Goal: Task Accomplishment & Management: Manage account settings

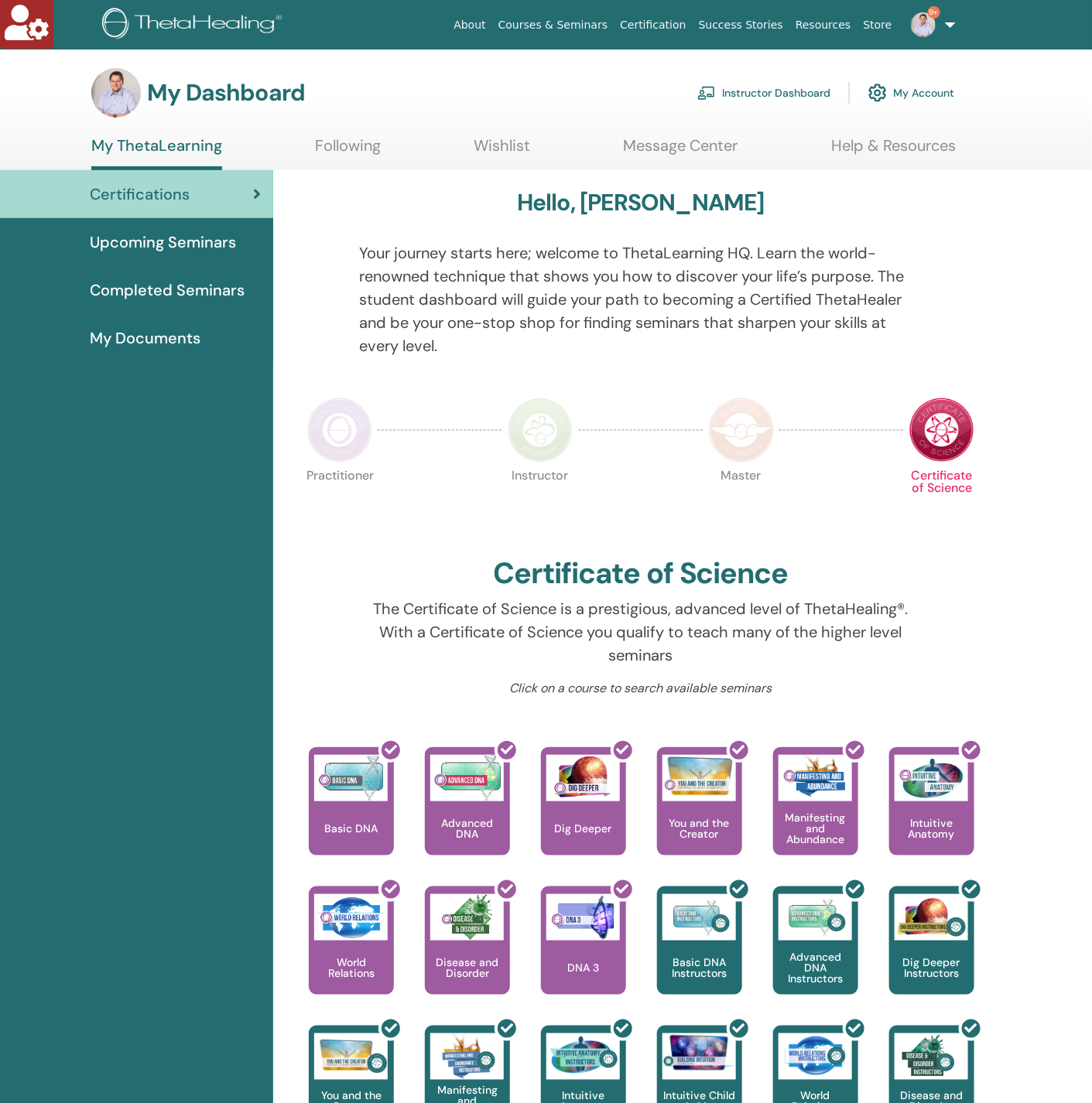
click at [744, 91] on link "Instructor Dashboard" at bounding box center [763, 92] width 133 height 34
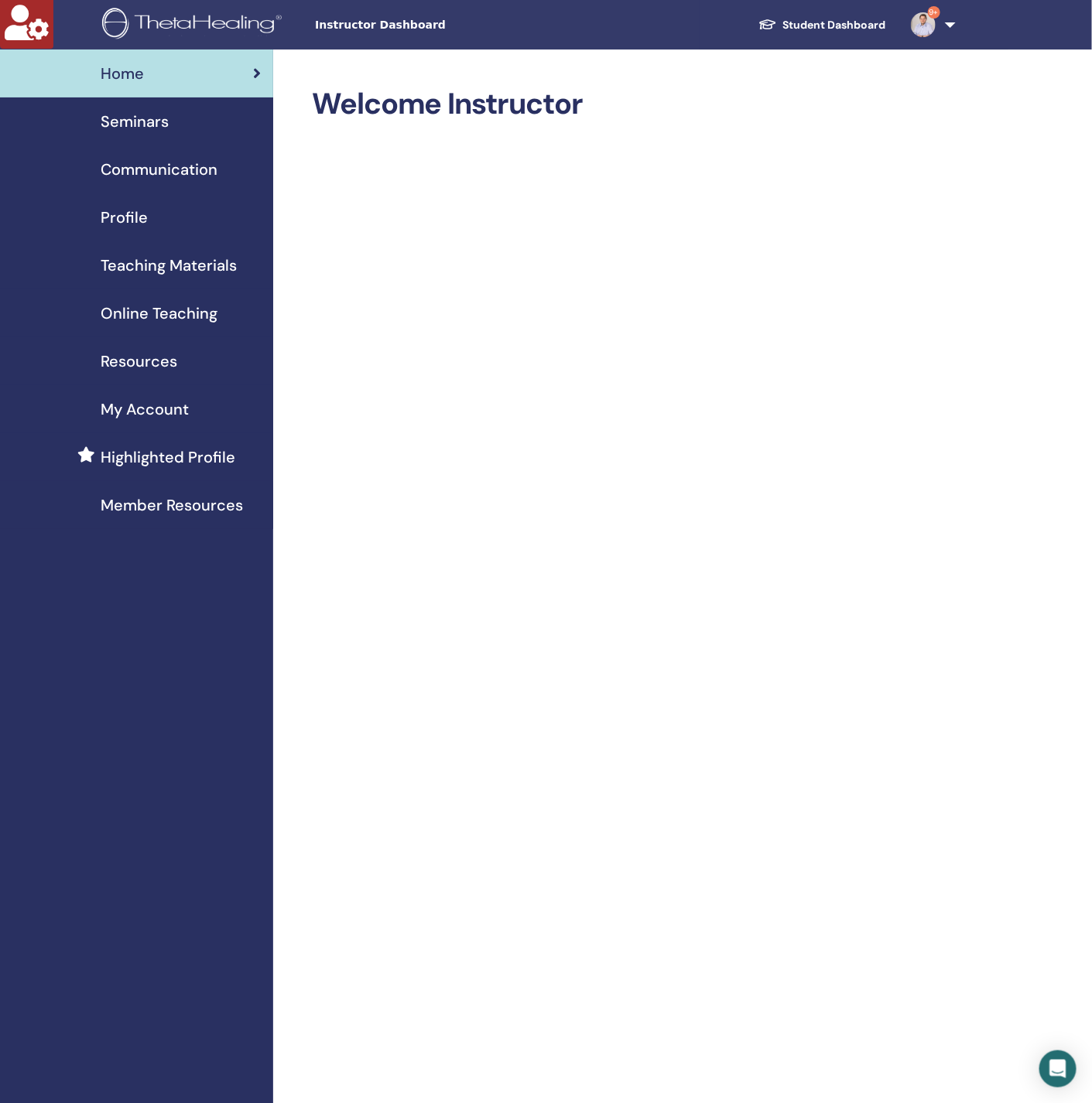
click at [207, 131] on div "Seminars" at bounding box center [136, 121] width 248 height 23
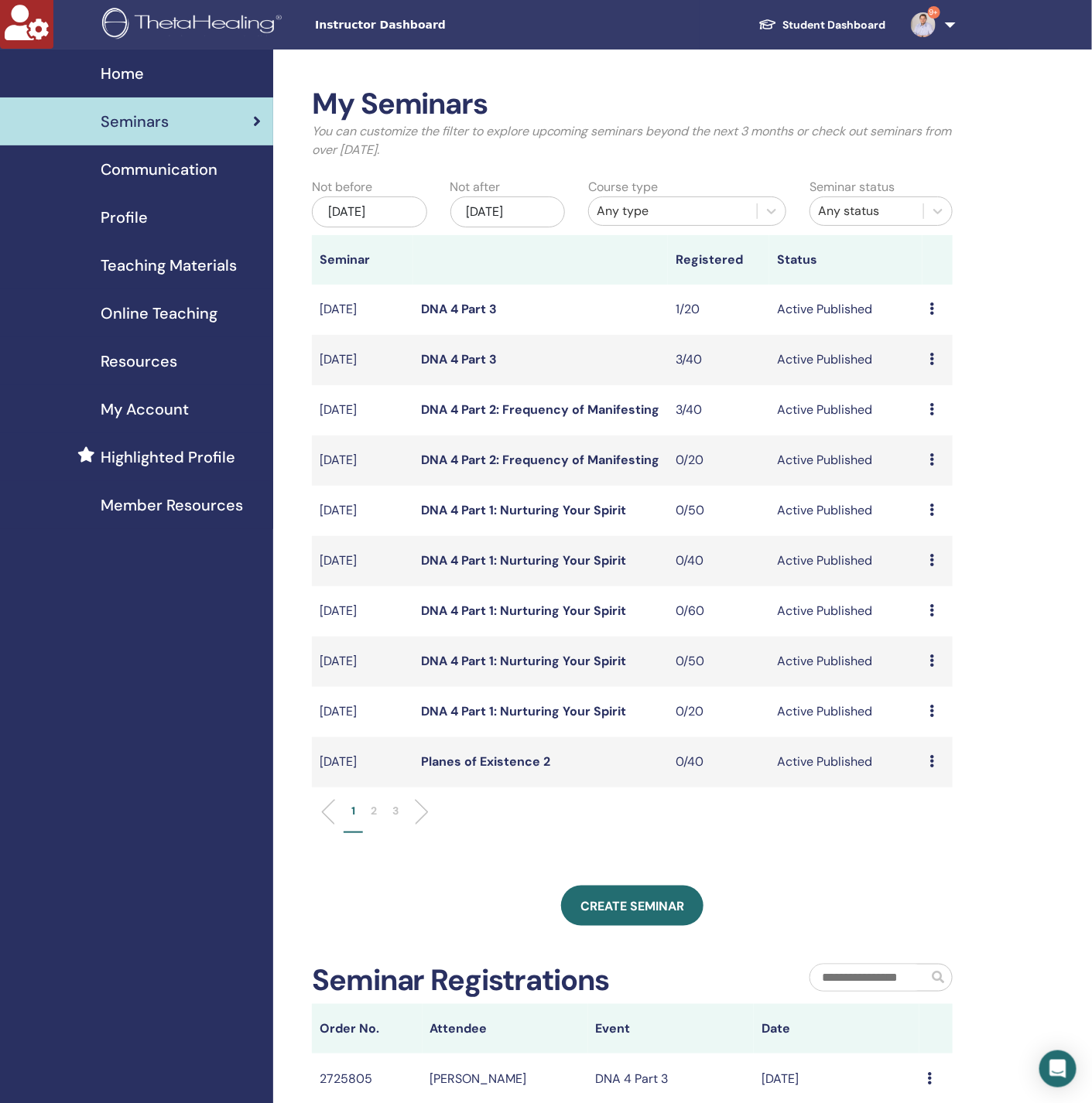
click at [376, 810] on p "2" at bounding box center [373, 811] width 6 height 16
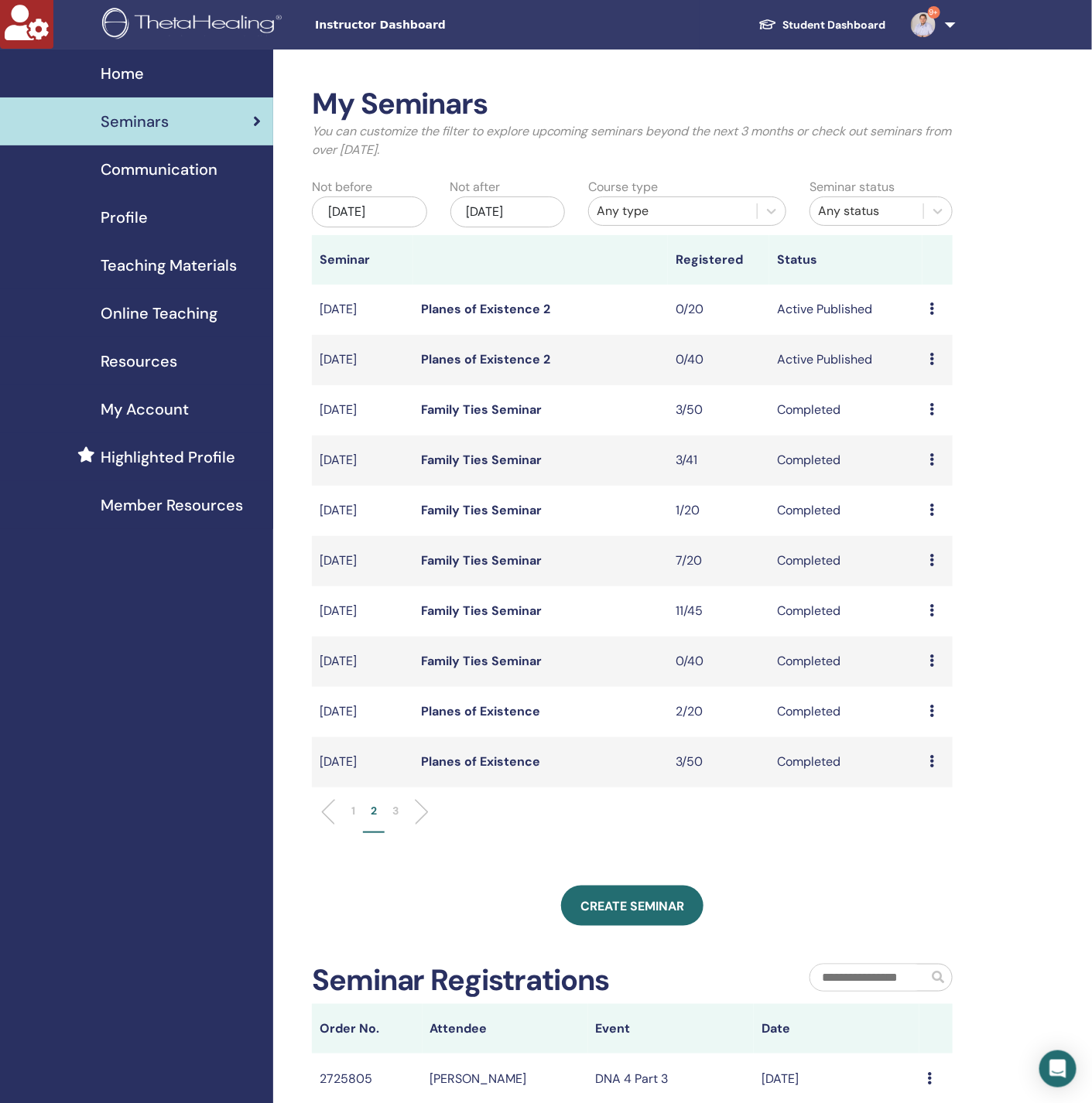
drag, startPoint x: 480, startPoint y: 306, endPoint x: 199, endPoint y: 653, distance: 446.5
click at [199, 653] on div "Home Seminars Communication Profile Teaching Materials Online Teaching" at bounding box center [136, 775] width 273 height 1453
click at [357, 805] on li "1" at bounding box center [353, 818] width 19 height 30
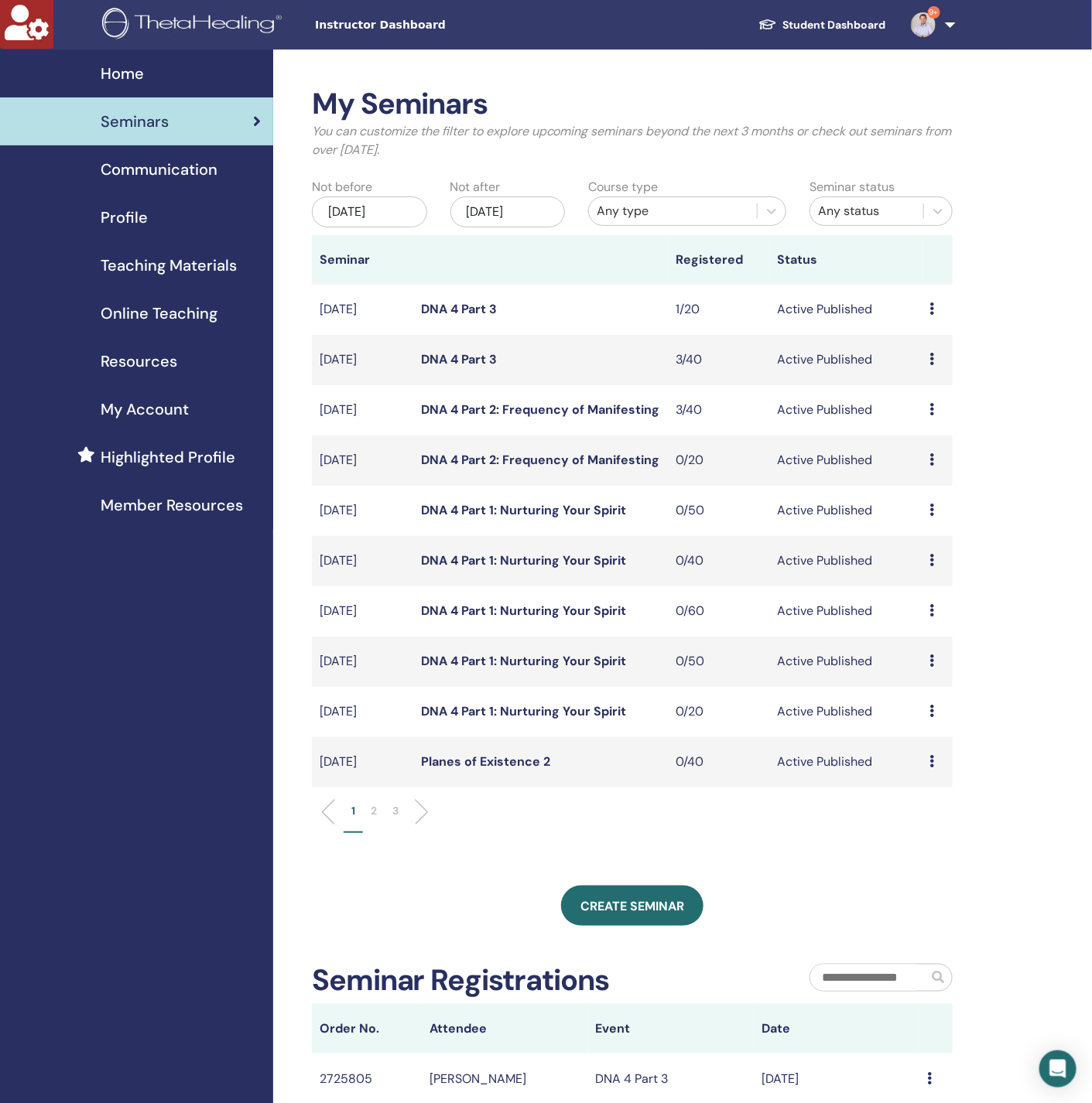
click at [648, 219] on div "Any type" at bounding box center [673, 211] width 153 height 19
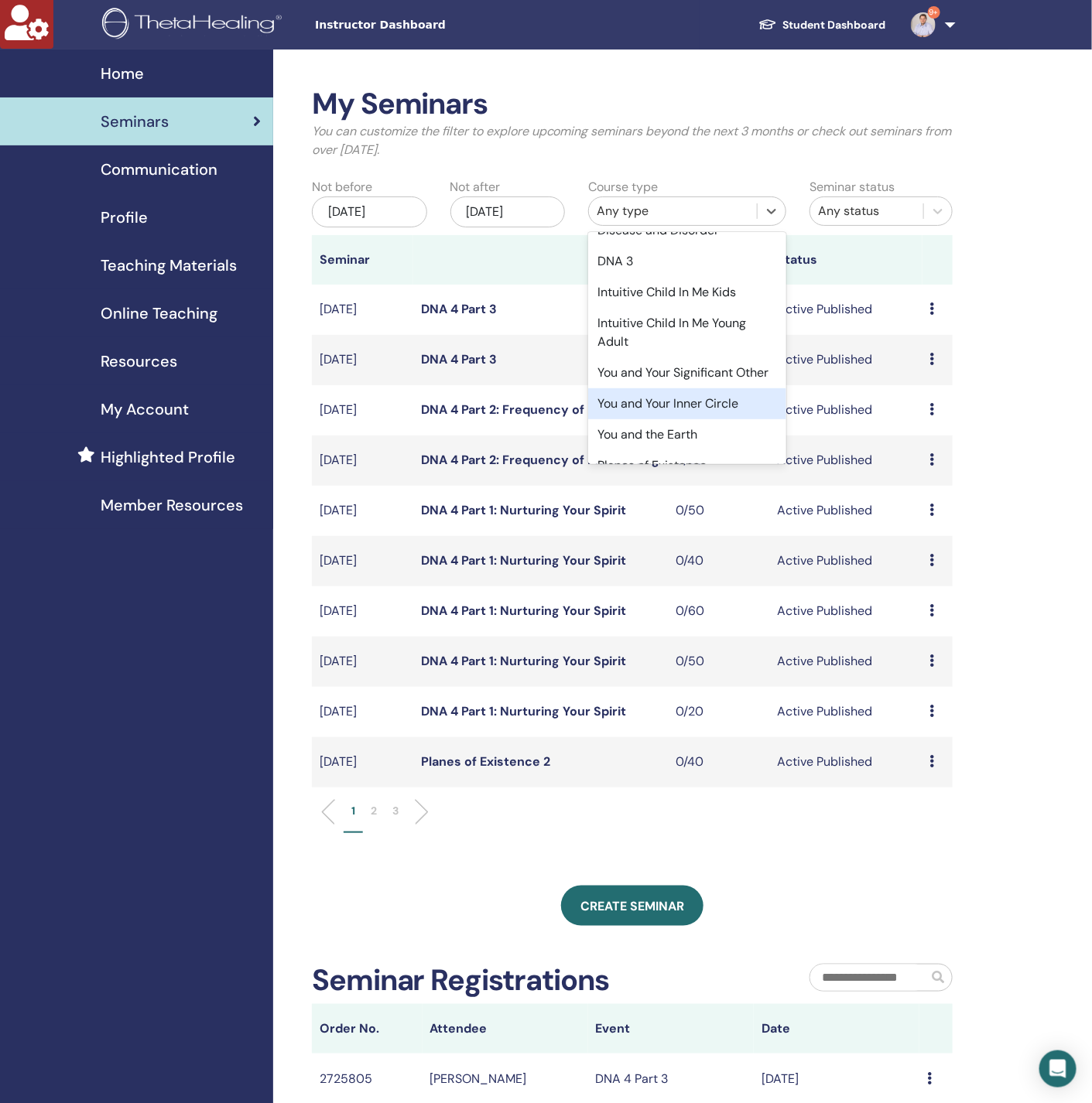
scroll to position [464, 0]
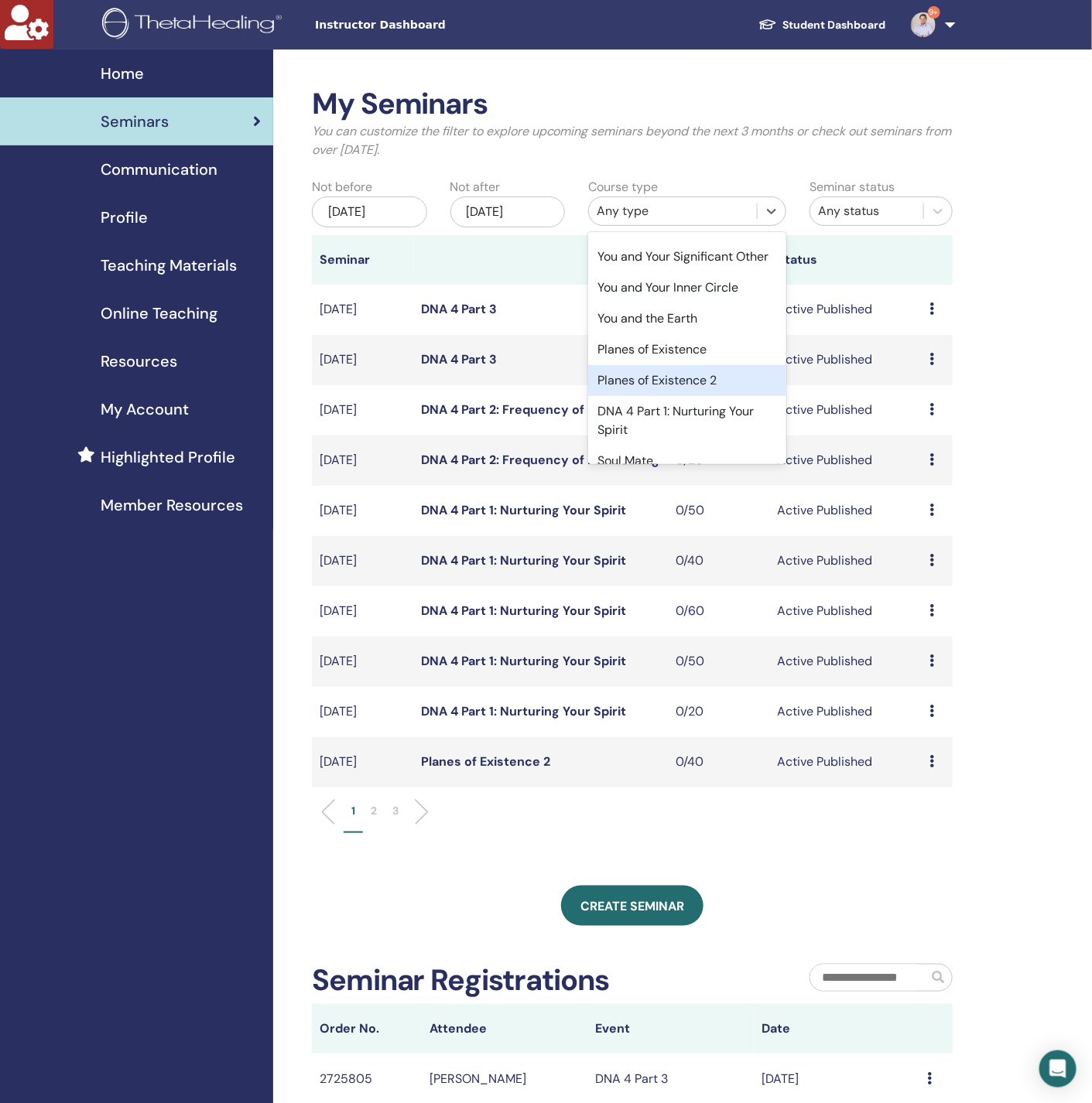
click at [656, 396] on div "Planes of Existence 2" at bounding box center [687, 380] width 198 height 31
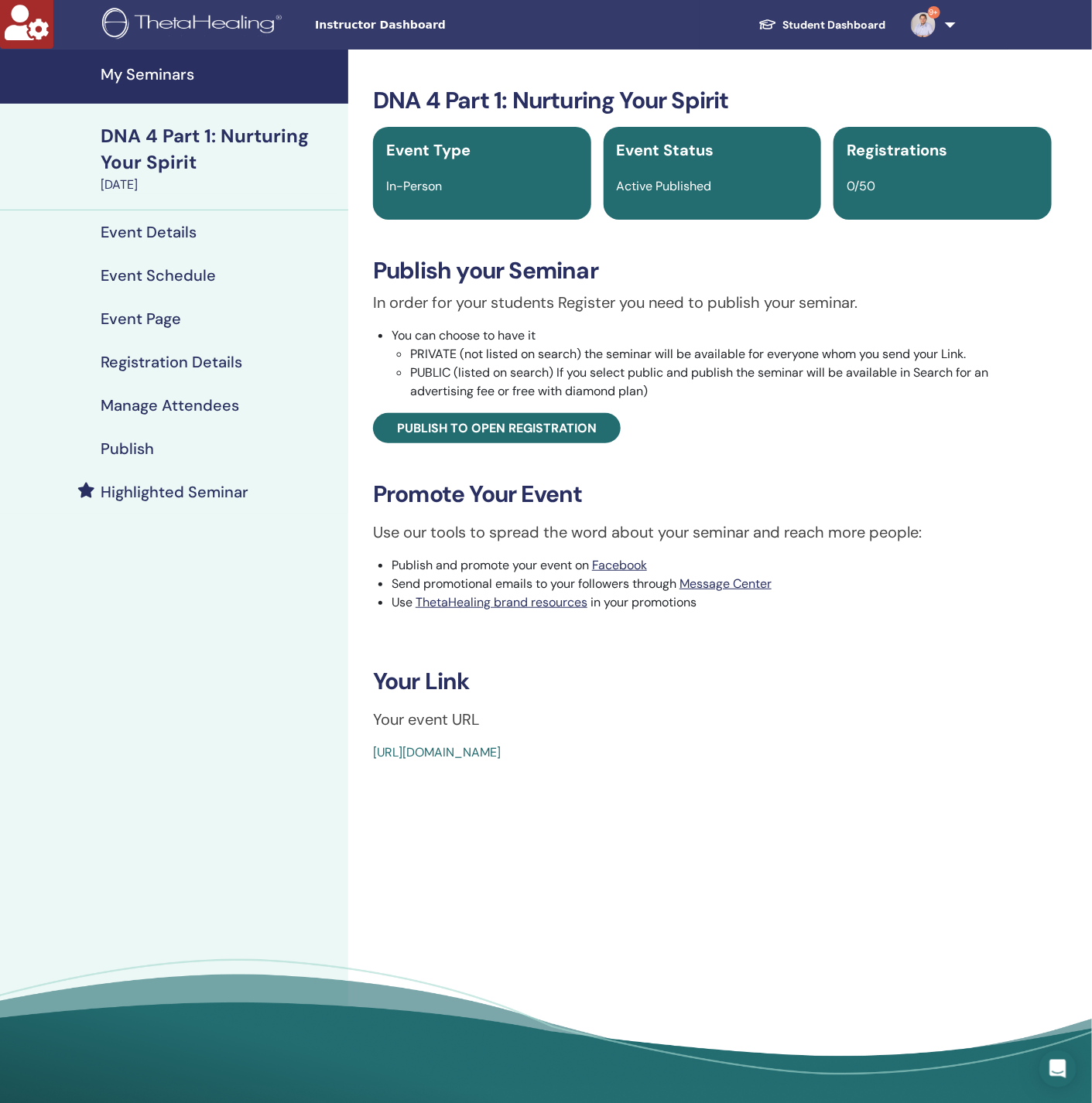
click at [189, 485] on h4 "Highlighted Seminar" at bounding box center [174, 492] width 147 height 19
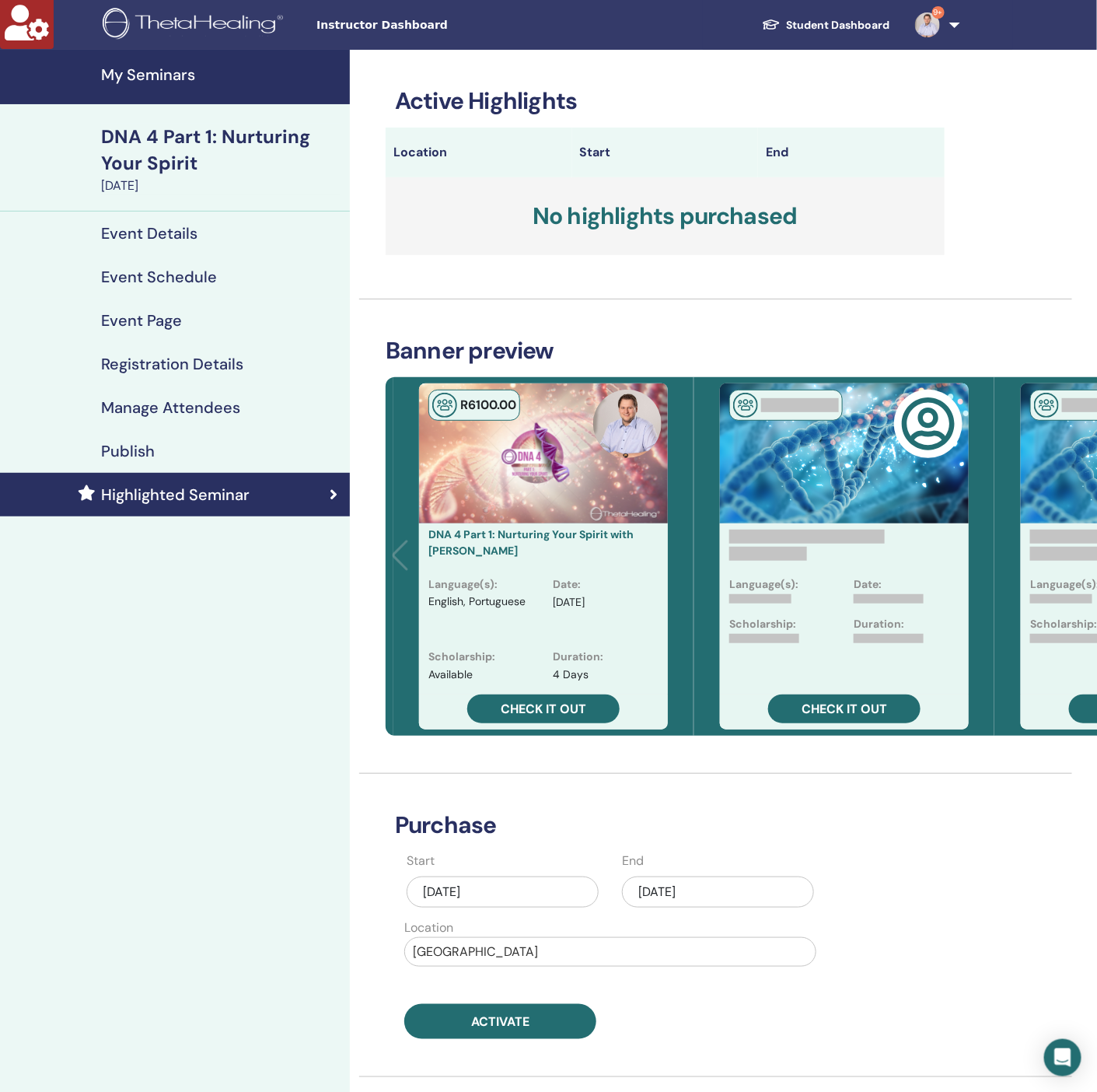
click at [754, 885] on div "Sep/24, 2025" at bounding box center [718, 892] width 192 height 31
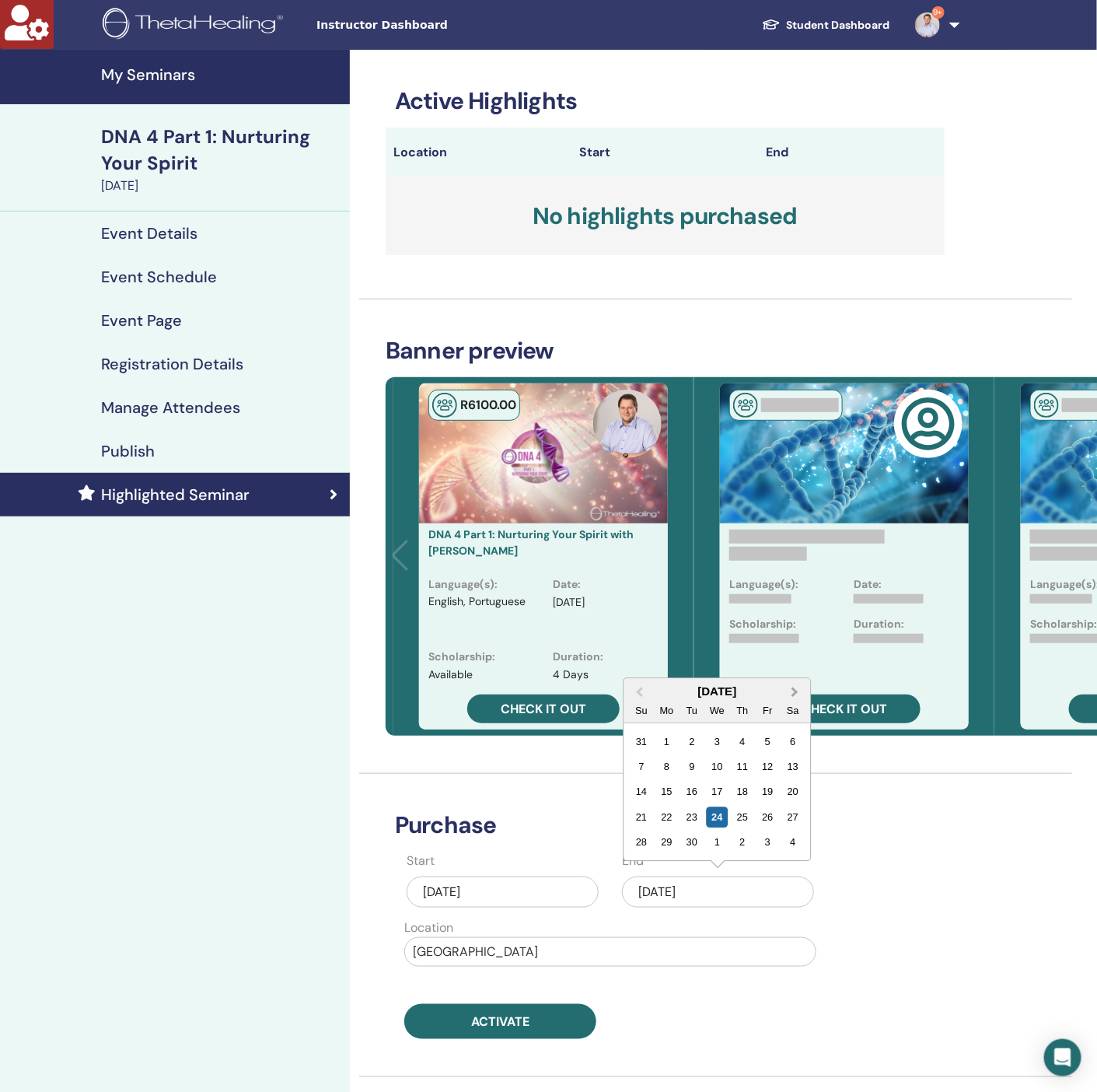
click at [794, 699] on button "Next Month" at bounding box center [796, 692] width 25 height 25
click at [710, 770] on div "12" at bounding box center [717, 767] width 21 height 21
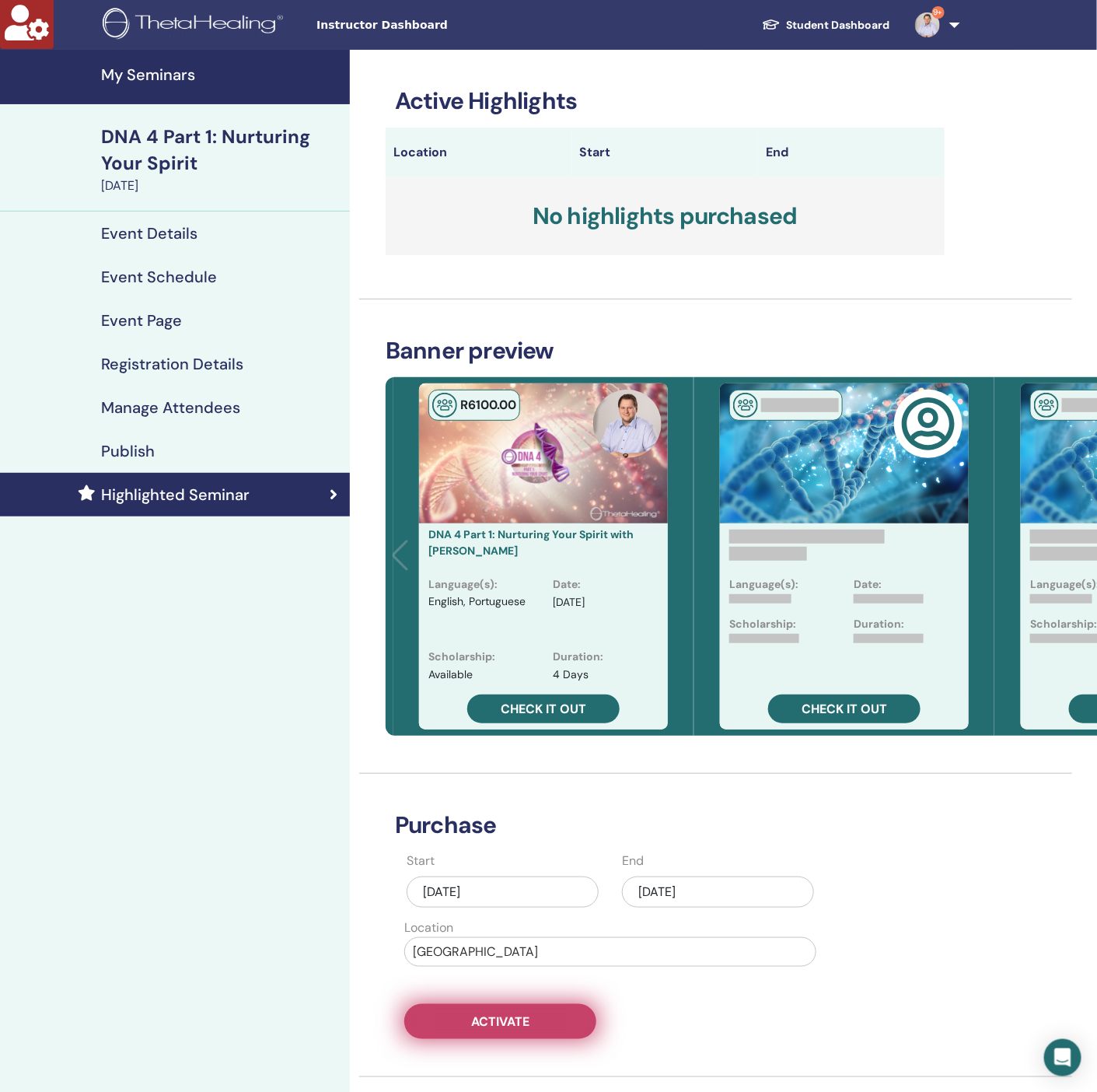
click at [541, 1019] on button "Activate" at bounding box center [500, 1021] width 192 height 35
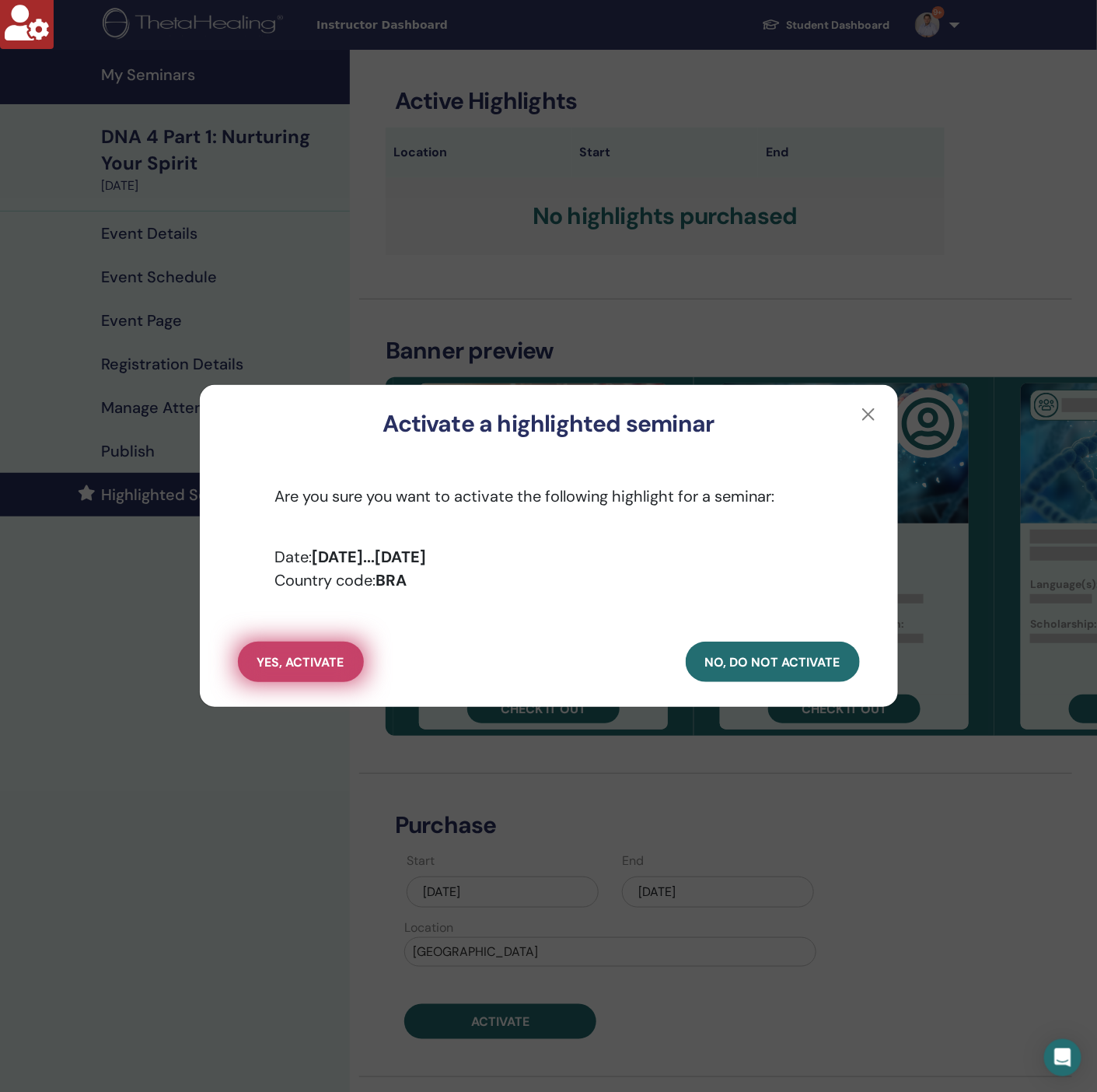
click at [329, 666] on span "yes, activate" at bounding box center [301, 661] width 87 height 16
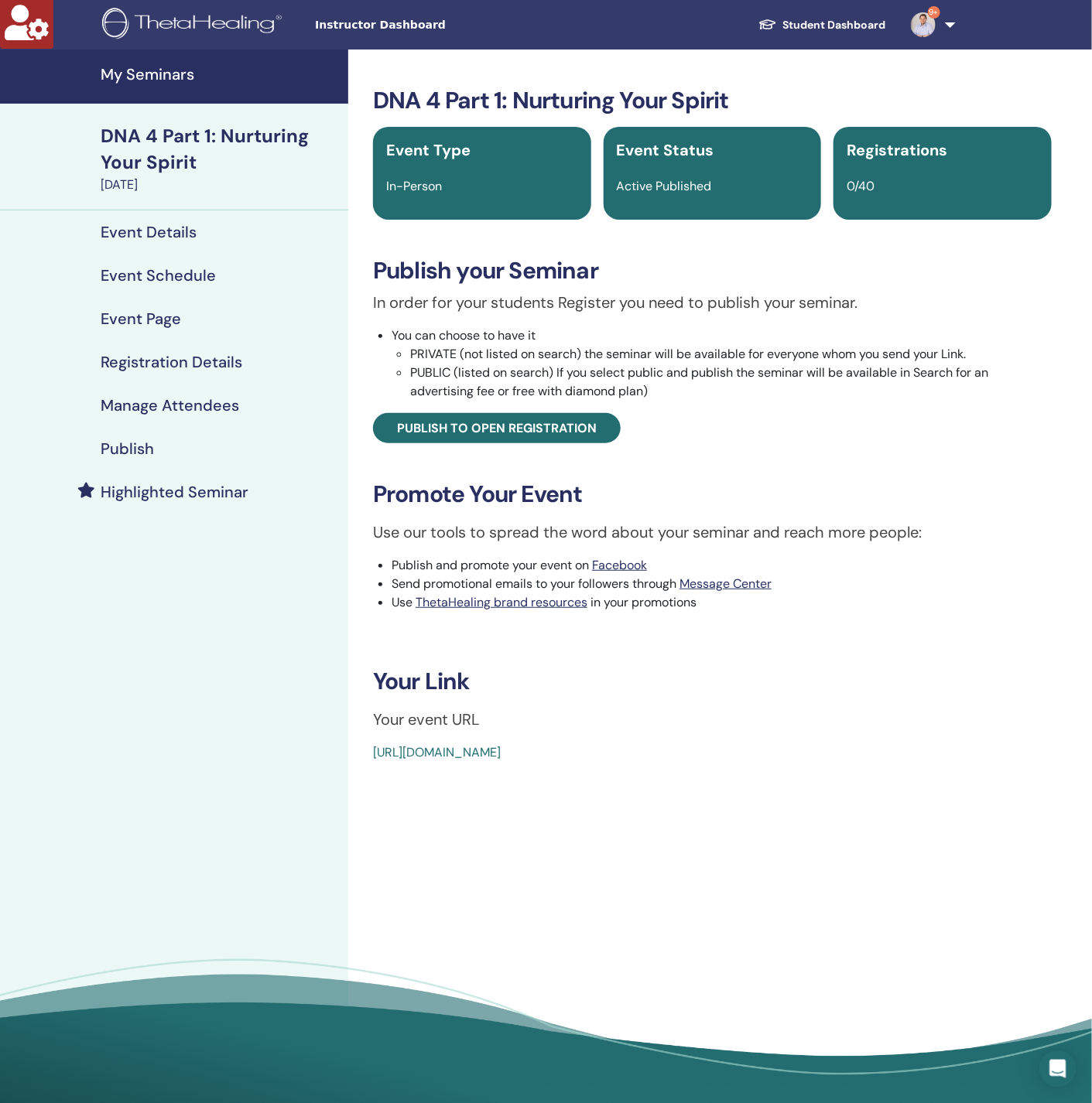
click at [223, 479] on link "Highlighted Seminar" at bounding box center [174, 492] width 348 height 43
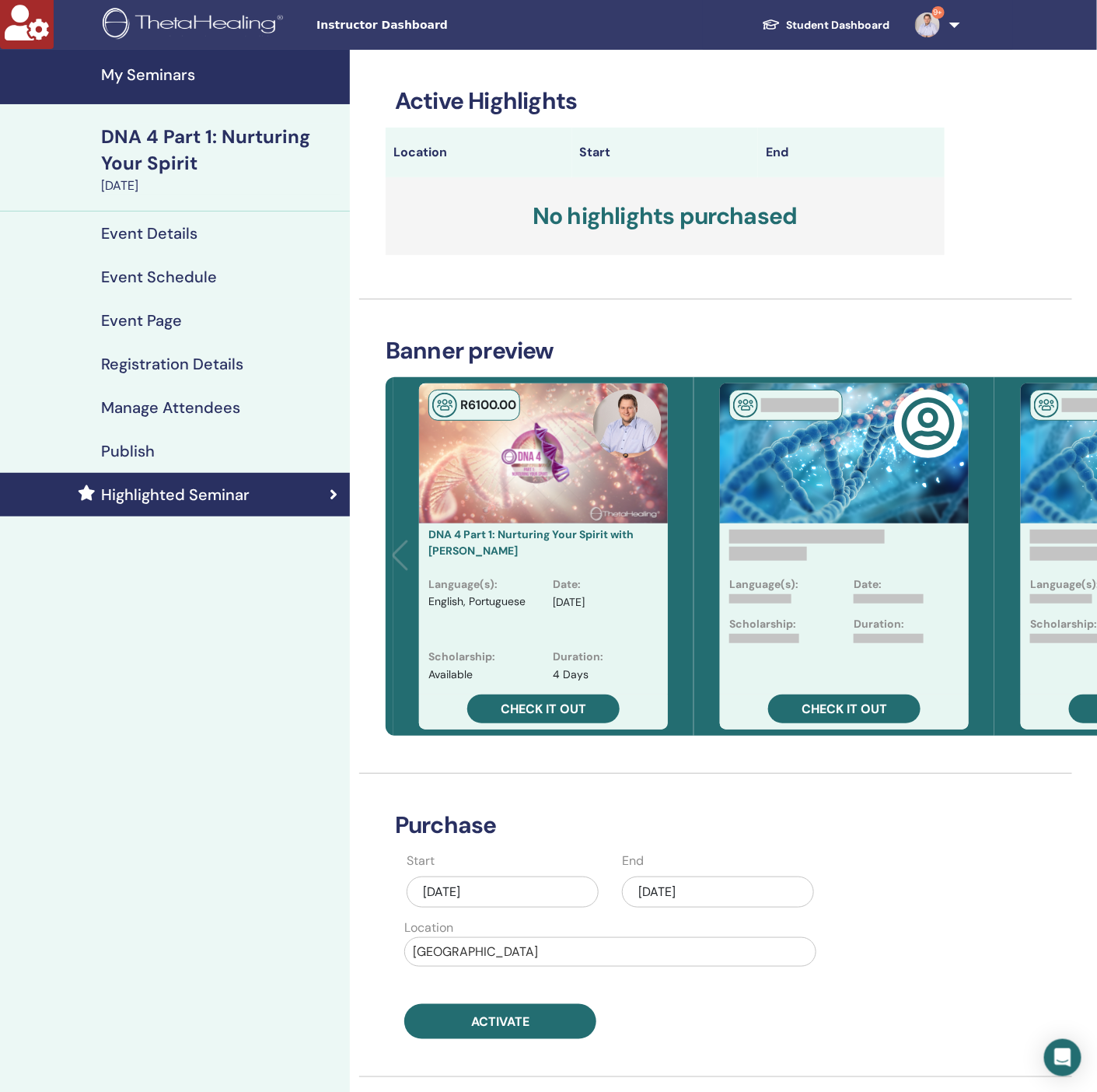
click at [743, 881] on div "[DATE]" at bounding box center [718, 892] width 192 height 31
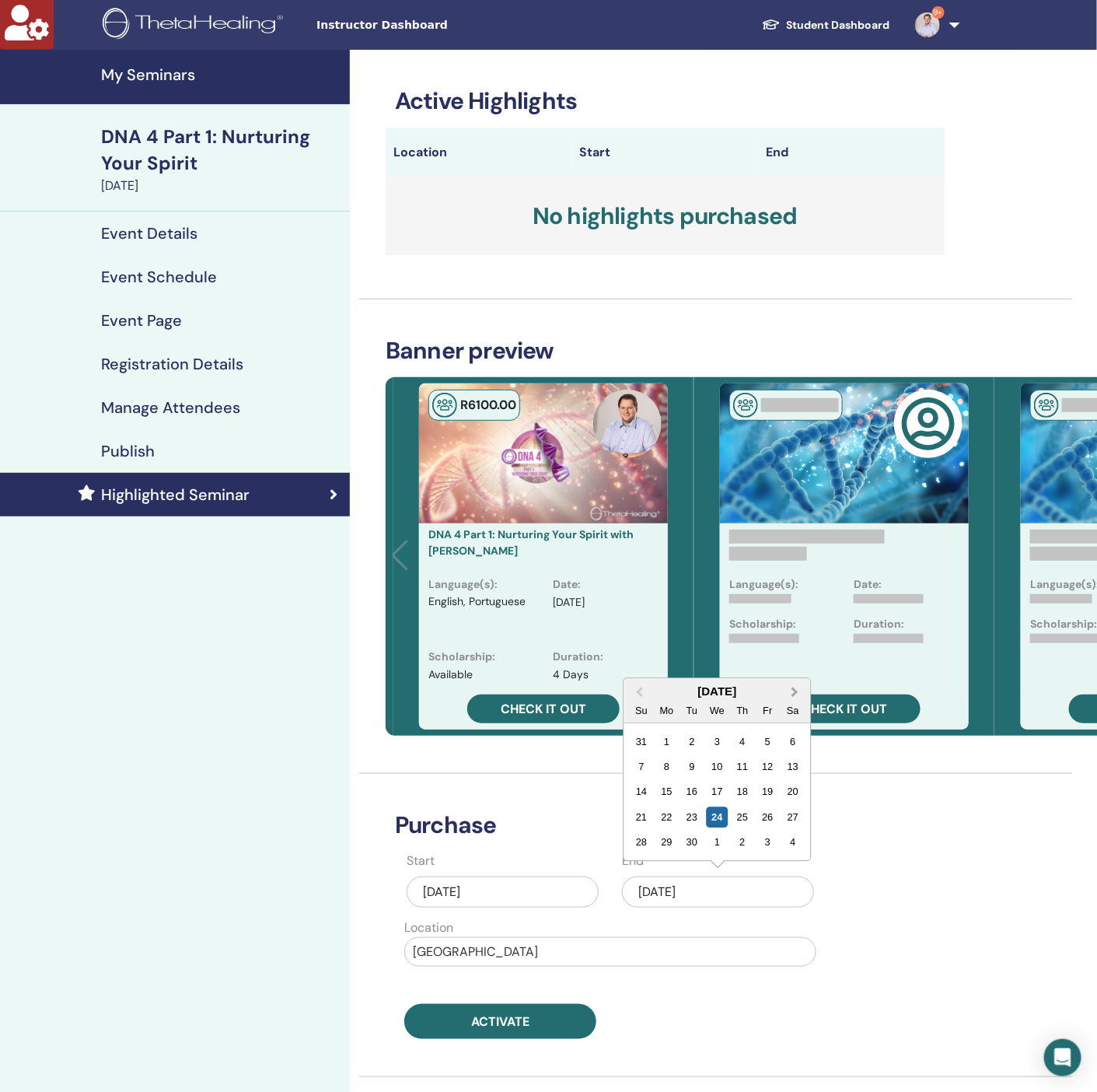
click at [797, 691] on button "Next Month" at bounding box center [796, 692] width 25 height 25
click at [721, 770] on div "12" at bounding box center [717, 767] width 21 height 21
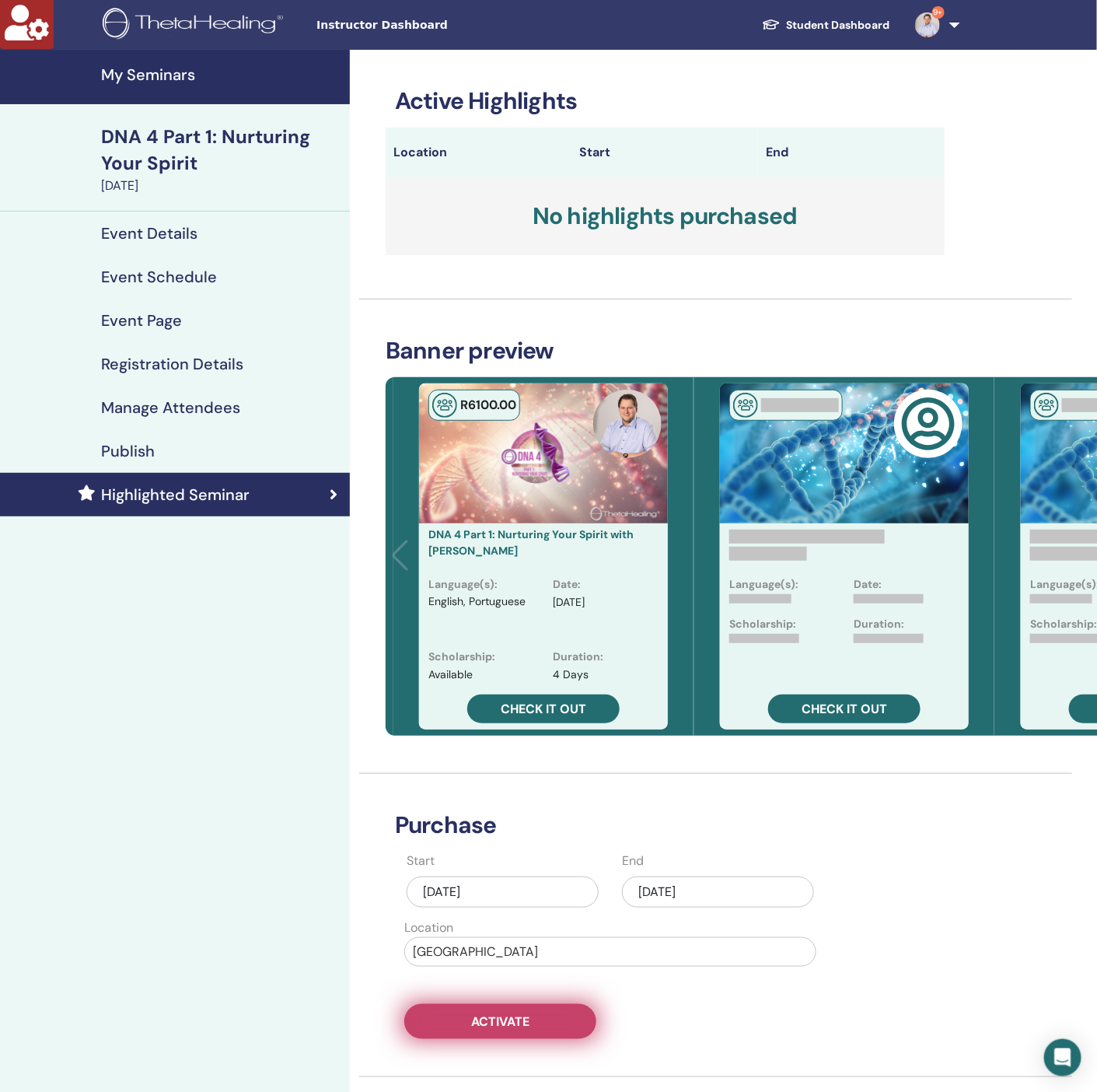
click at [543, 1016] on button "Activate" at bounding box center [500, 1021] width 192 height 35
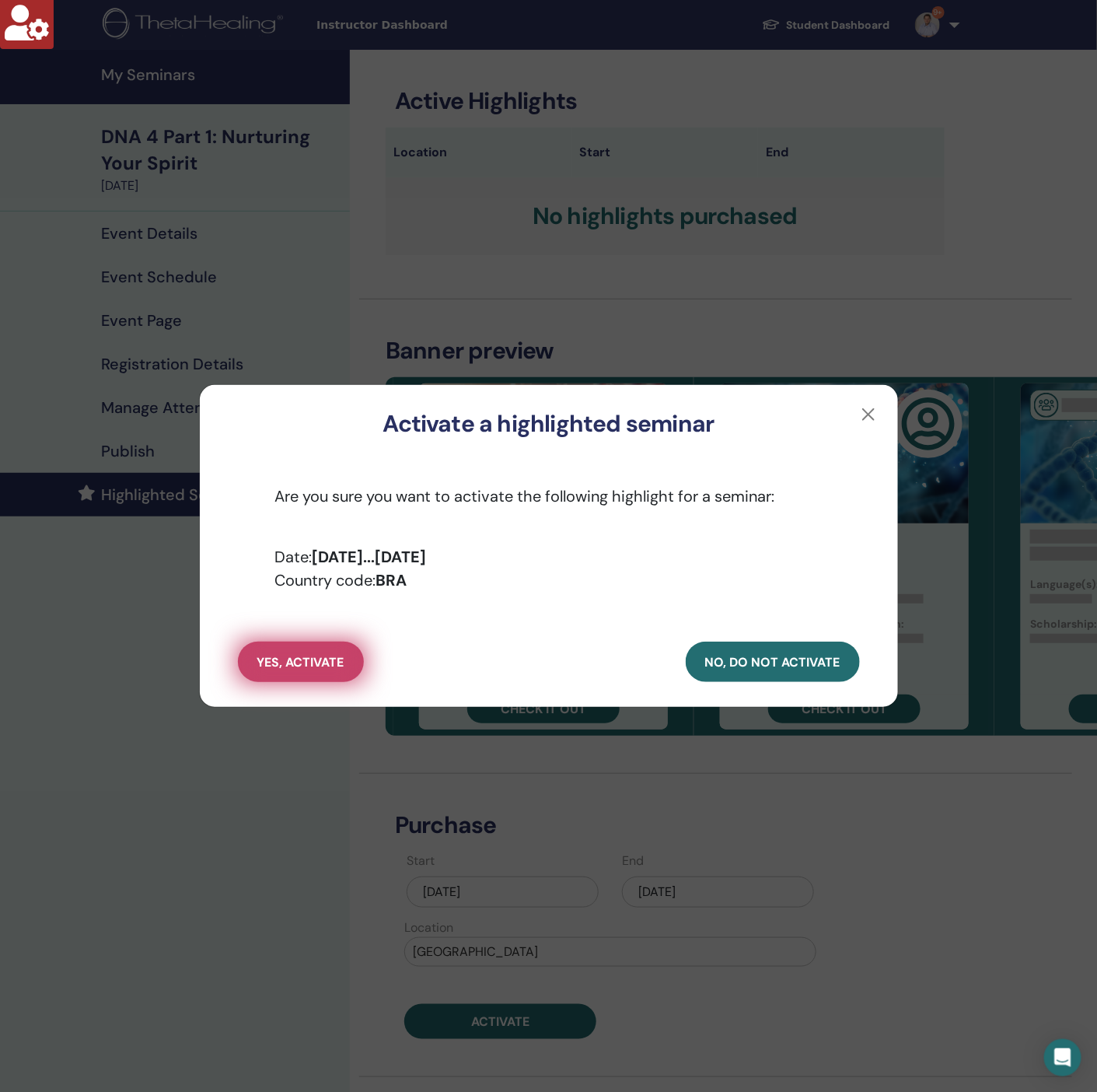
click at [278, 651] on button "yes, activate" at bounding box center [301, 661] width 126 height 41
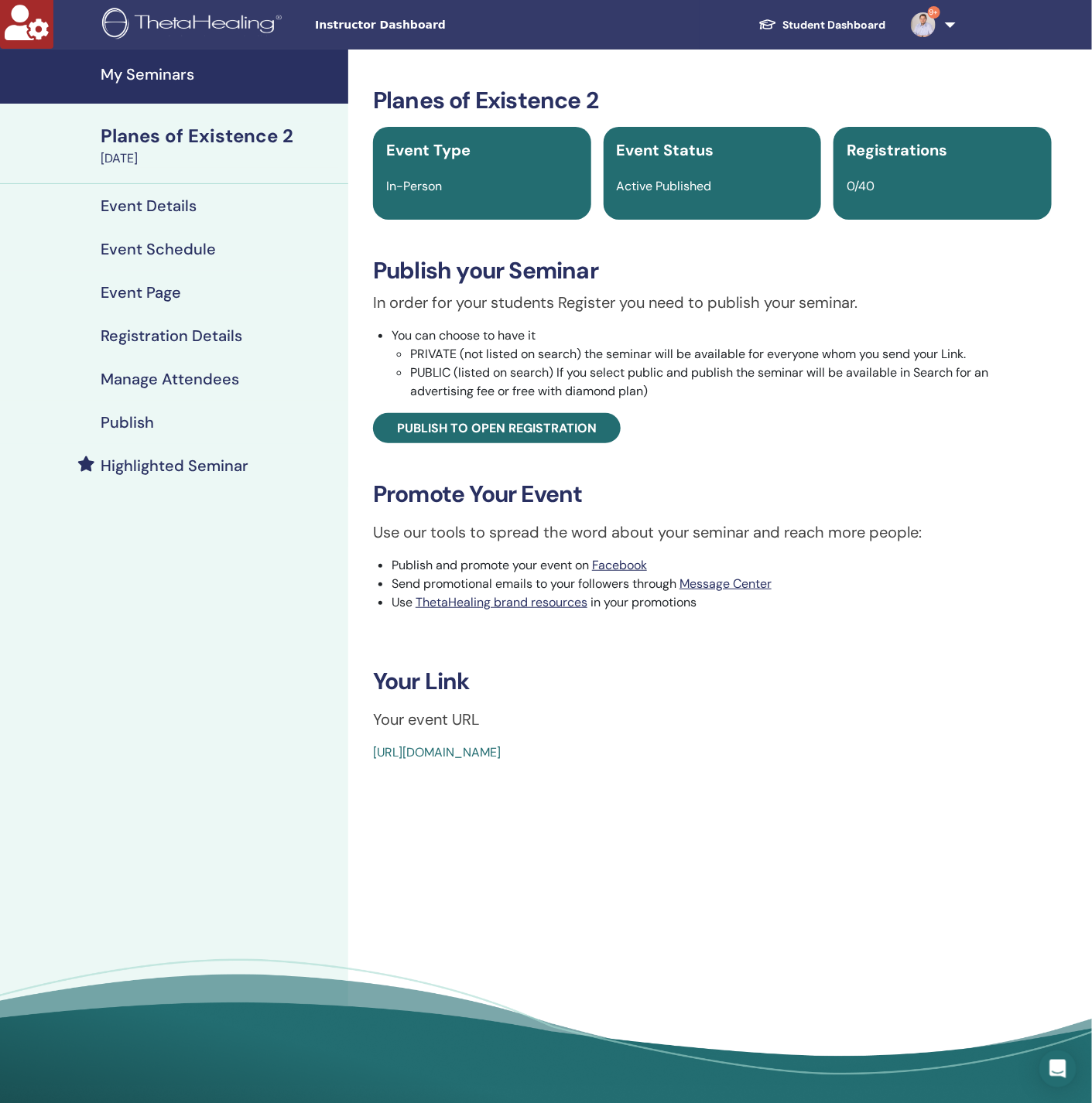
click at [203, 207] on div "Event Details" at bounding box center [173, 206] width 323 height 19
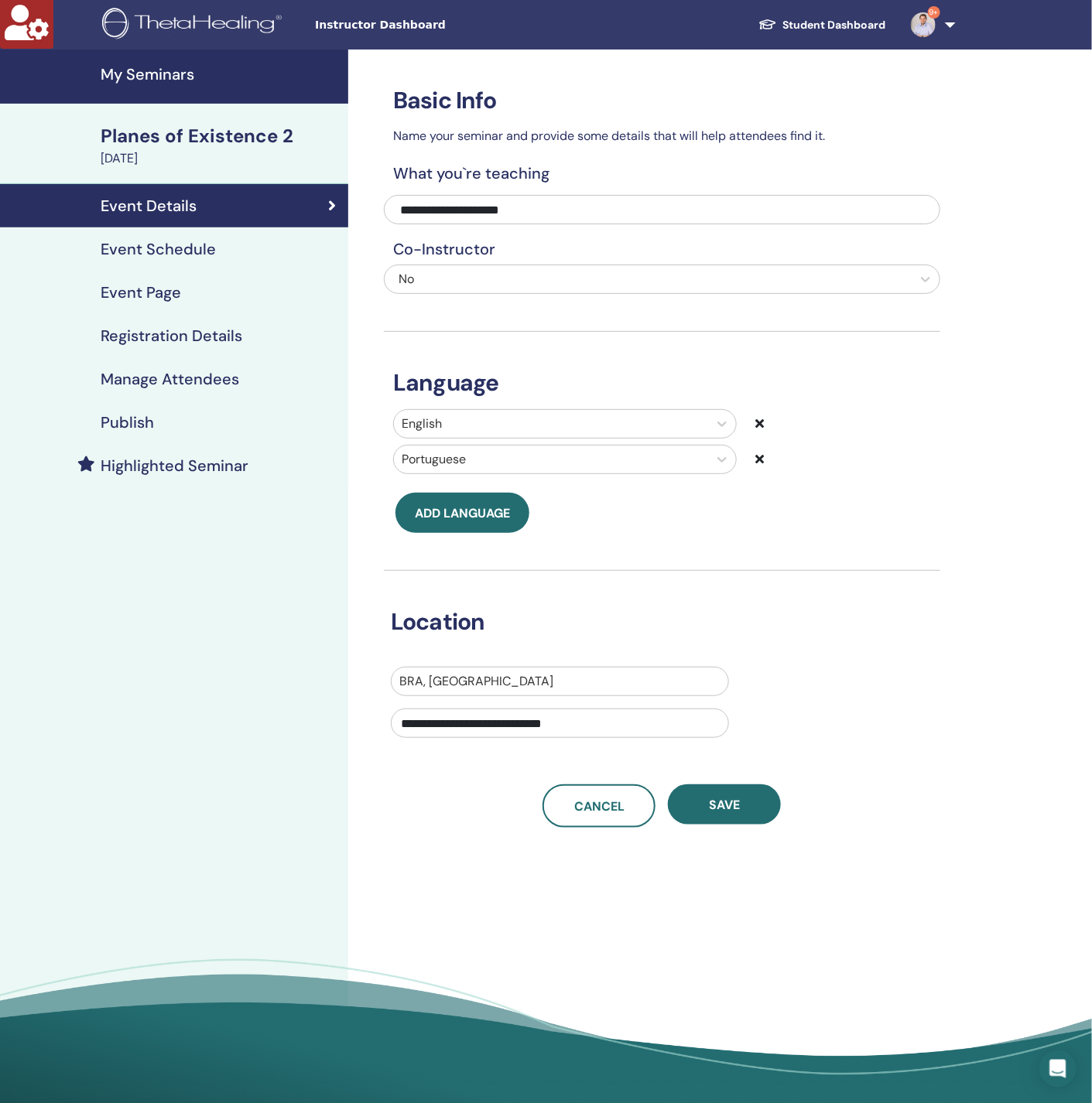
click at [181, 476] on link "Highlighted Seminar" at bounding box center [174, 466] width 348 height 43
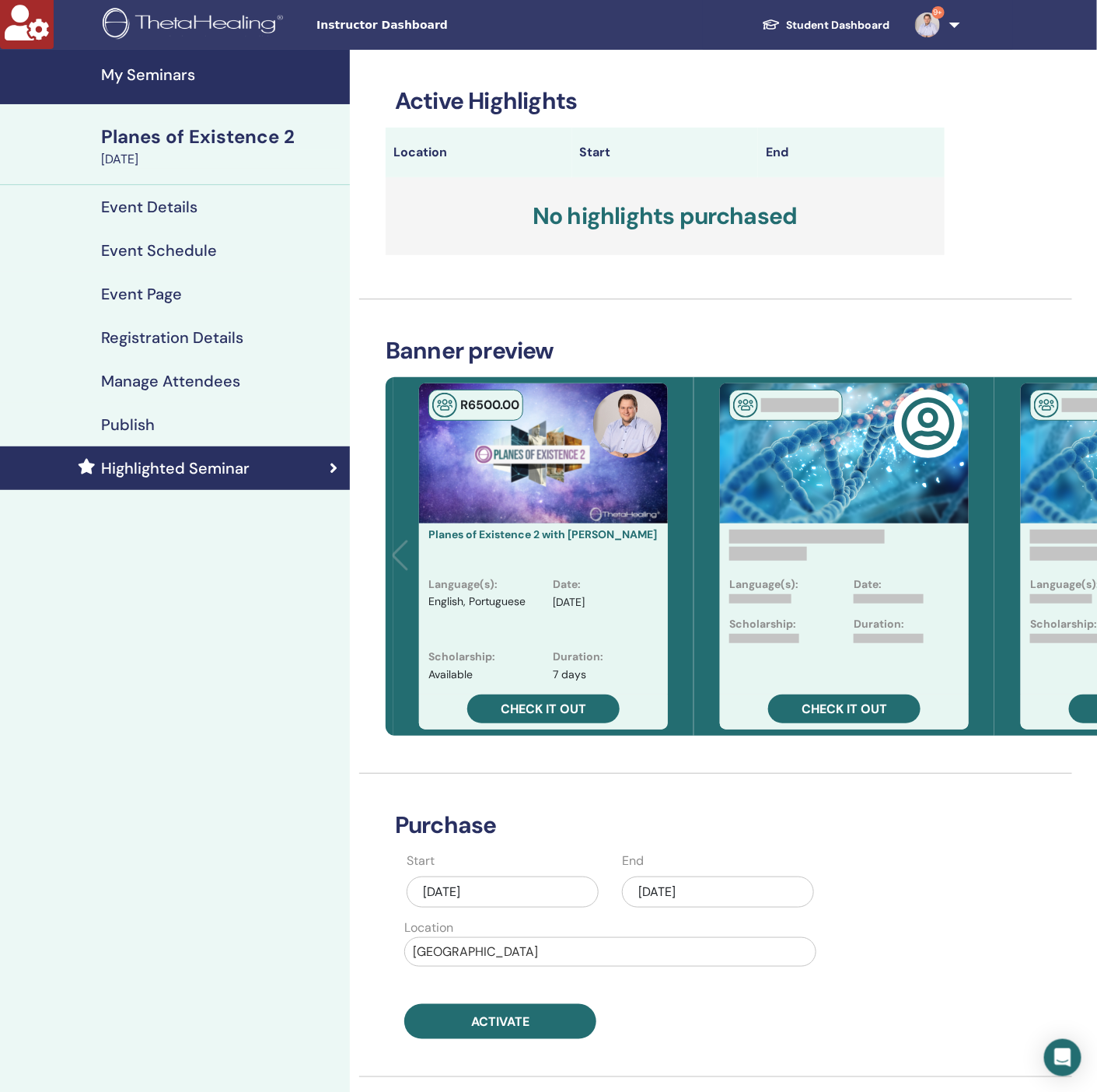
click at [729, 892] on div "[DATE]" at bounding box center [718, 892] width 192 height 31
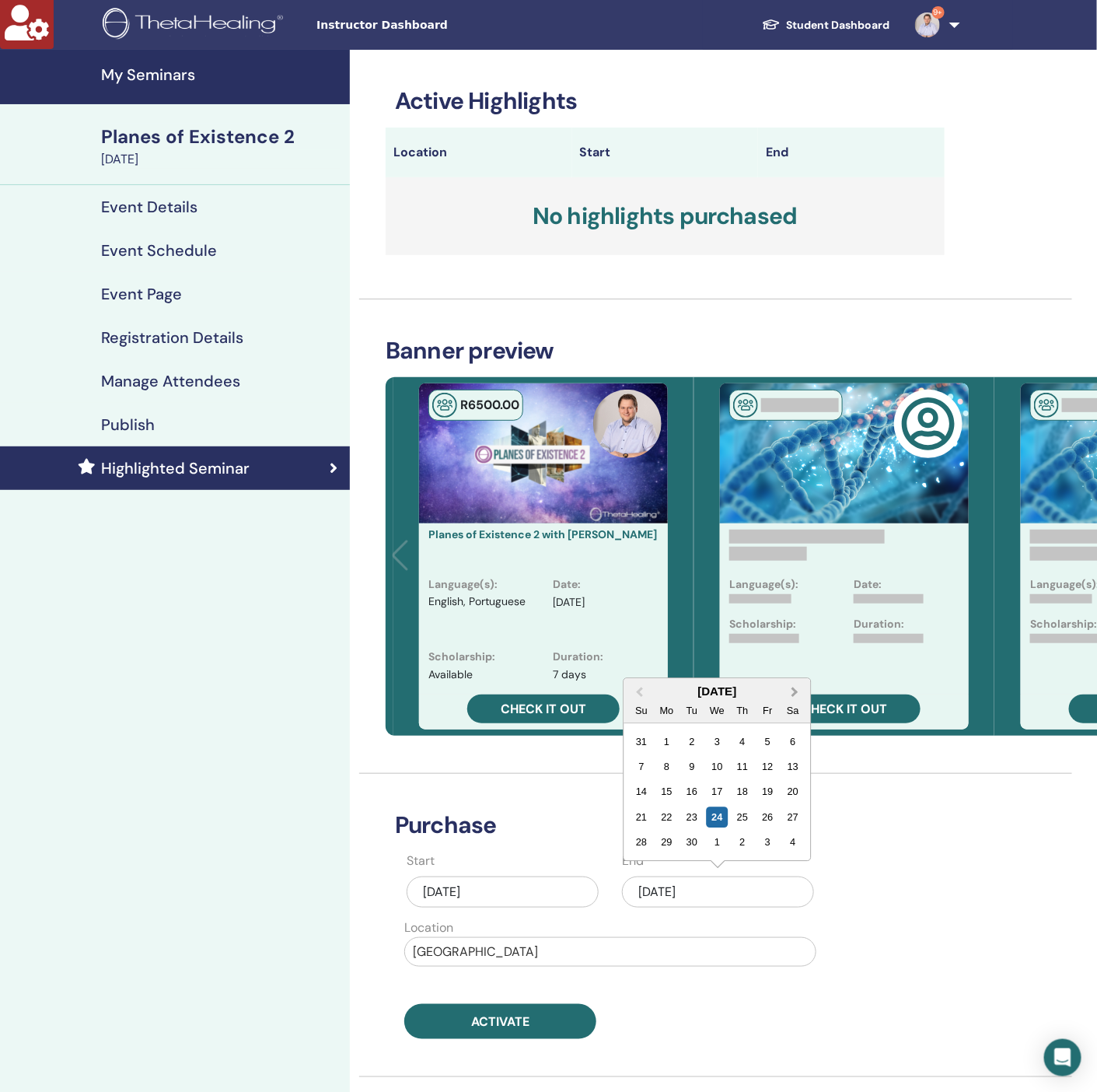
click at [795, 693] on span "Next Month" at bounding box center [795, 692] width 0 height 16
click at [793, 842] on div "1" at bounding box center [792, 842] width 21 height 21
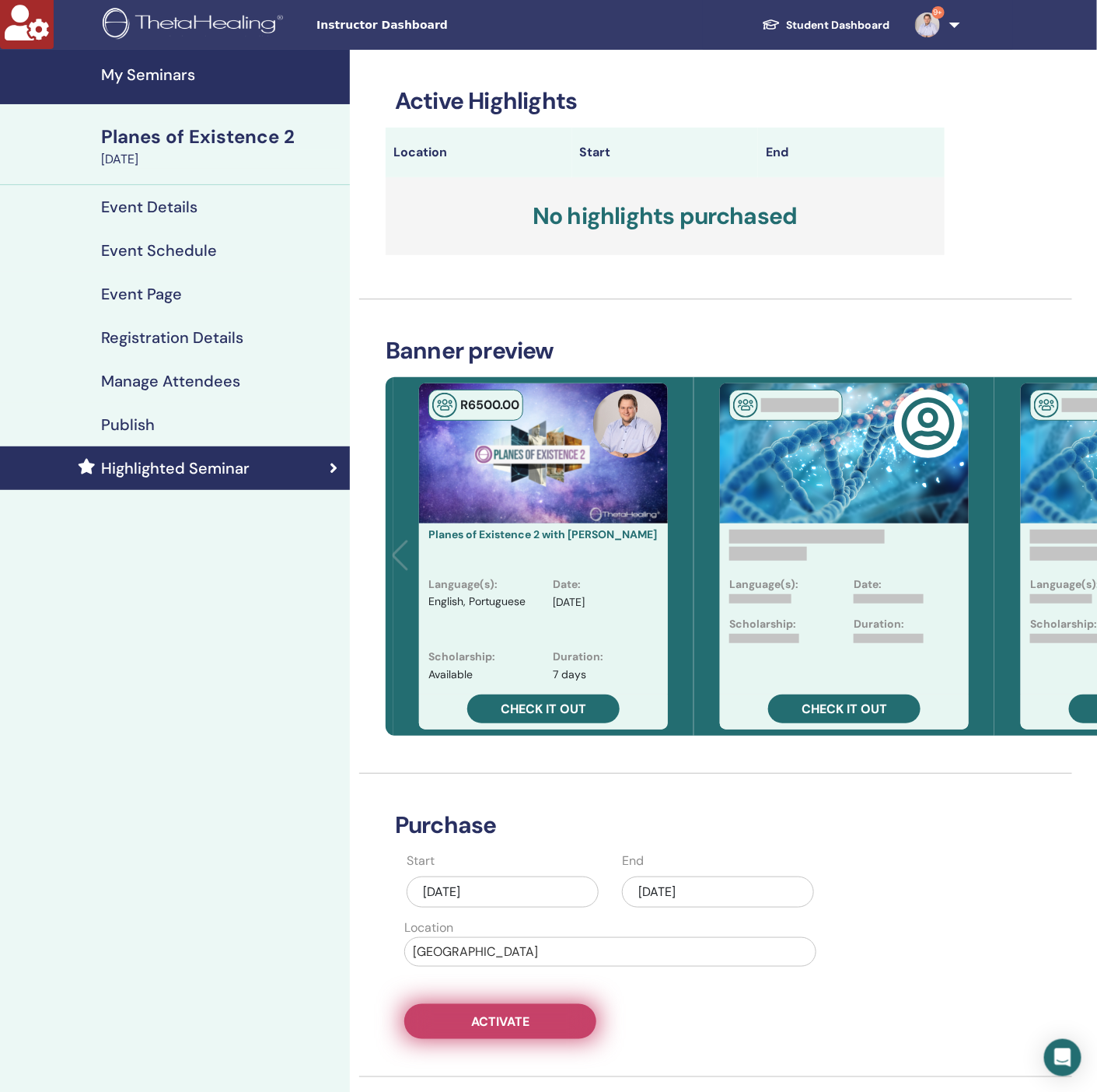
click at [539, 1027] on button "Activate" at bounding box center [500, 1021] width 192 height 35
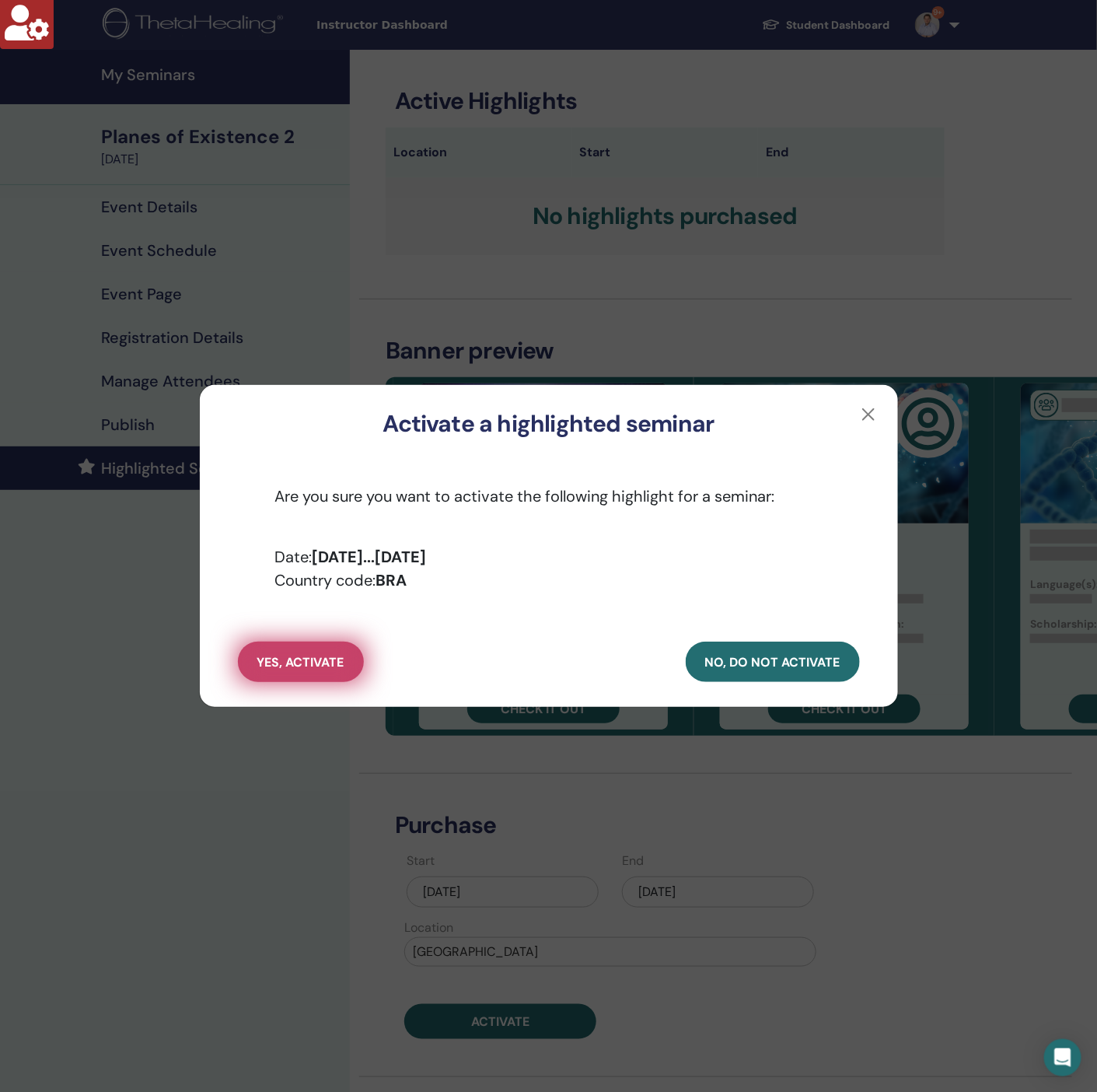
click at [320, 649] on button "yes, activate" at bounding box center [301, 661] width 126 height 41
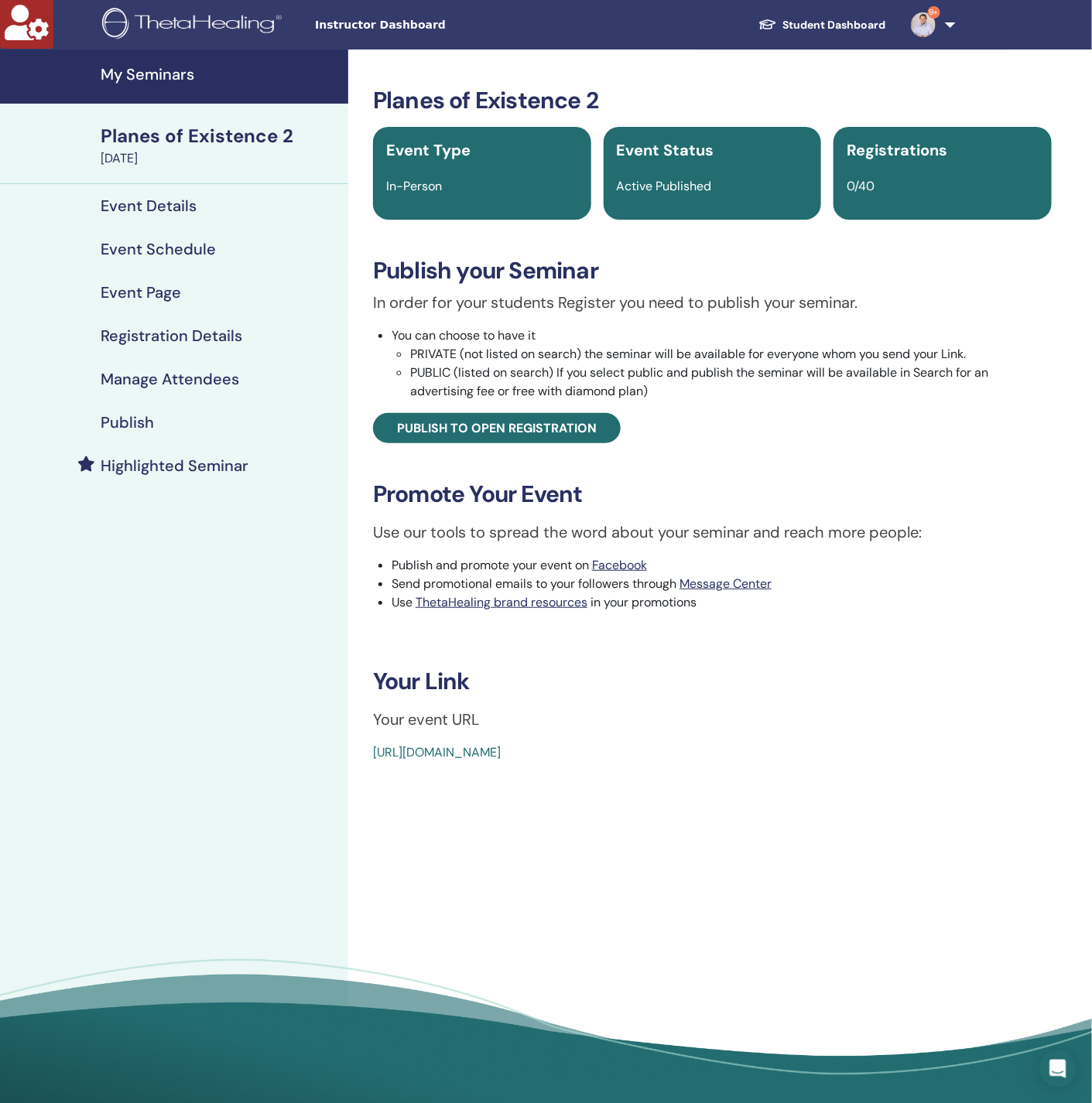
click at [179, 485] on link "Highlighted Seminar" at bounding box center [174, 466] width 348 height 43
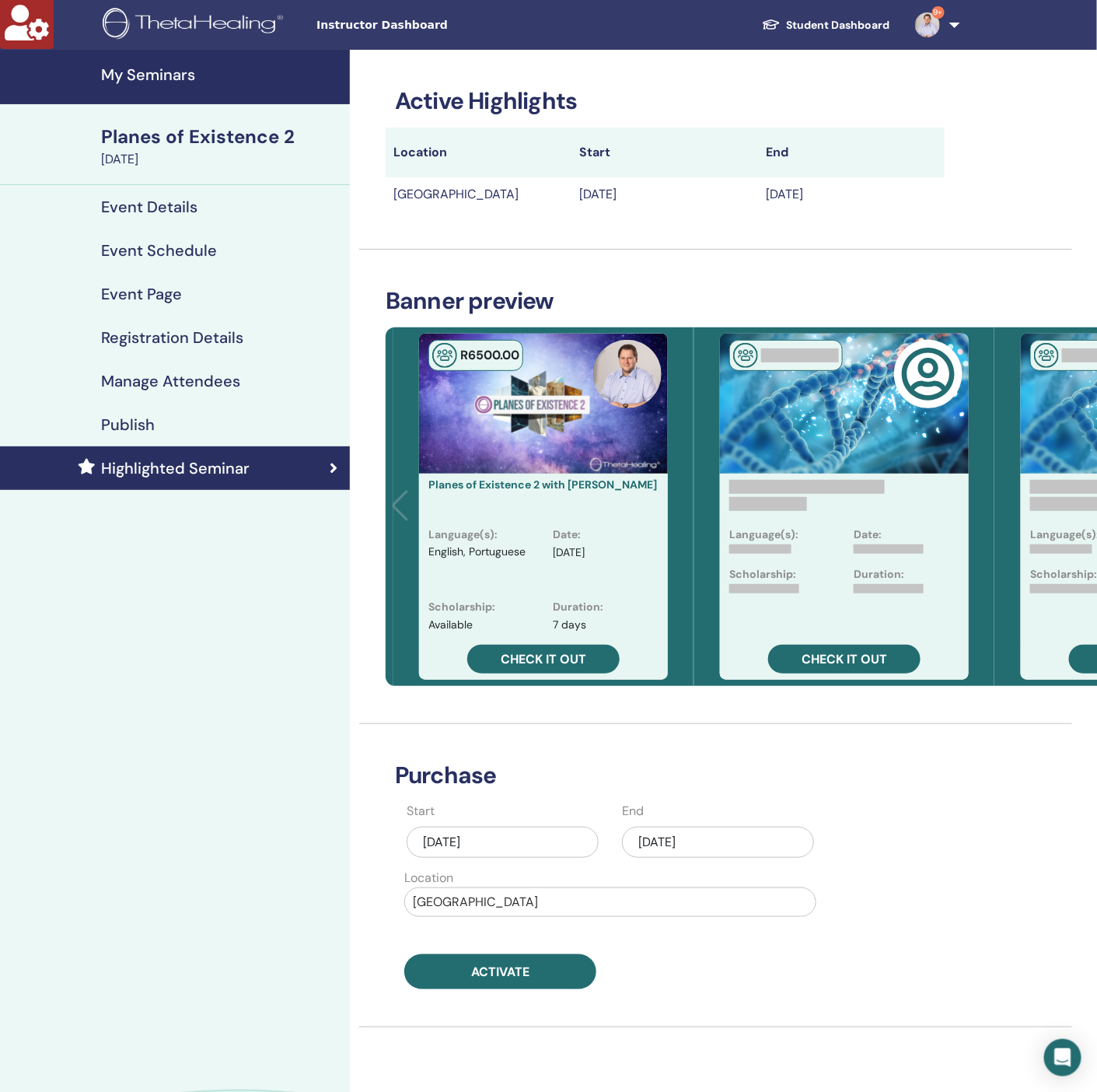
click at [726, 837] on div "[DATE]" at bounding box center [718, 842] width 192 height 31
click at [795, 889] on span "Next Month" at bounding box center [795, 891] width 0 height 16
drag, startPoint x: 795, startPoint y: 1046, endPoint x: 786, endPoint y: 1037, distance: 12.7
click at [794, 1043] on div "1" at bounding box center [792, 1042] width 21 height 21
click at [554, 966] on button "Activate" at bounding box center [500, 972] width 192 height 35
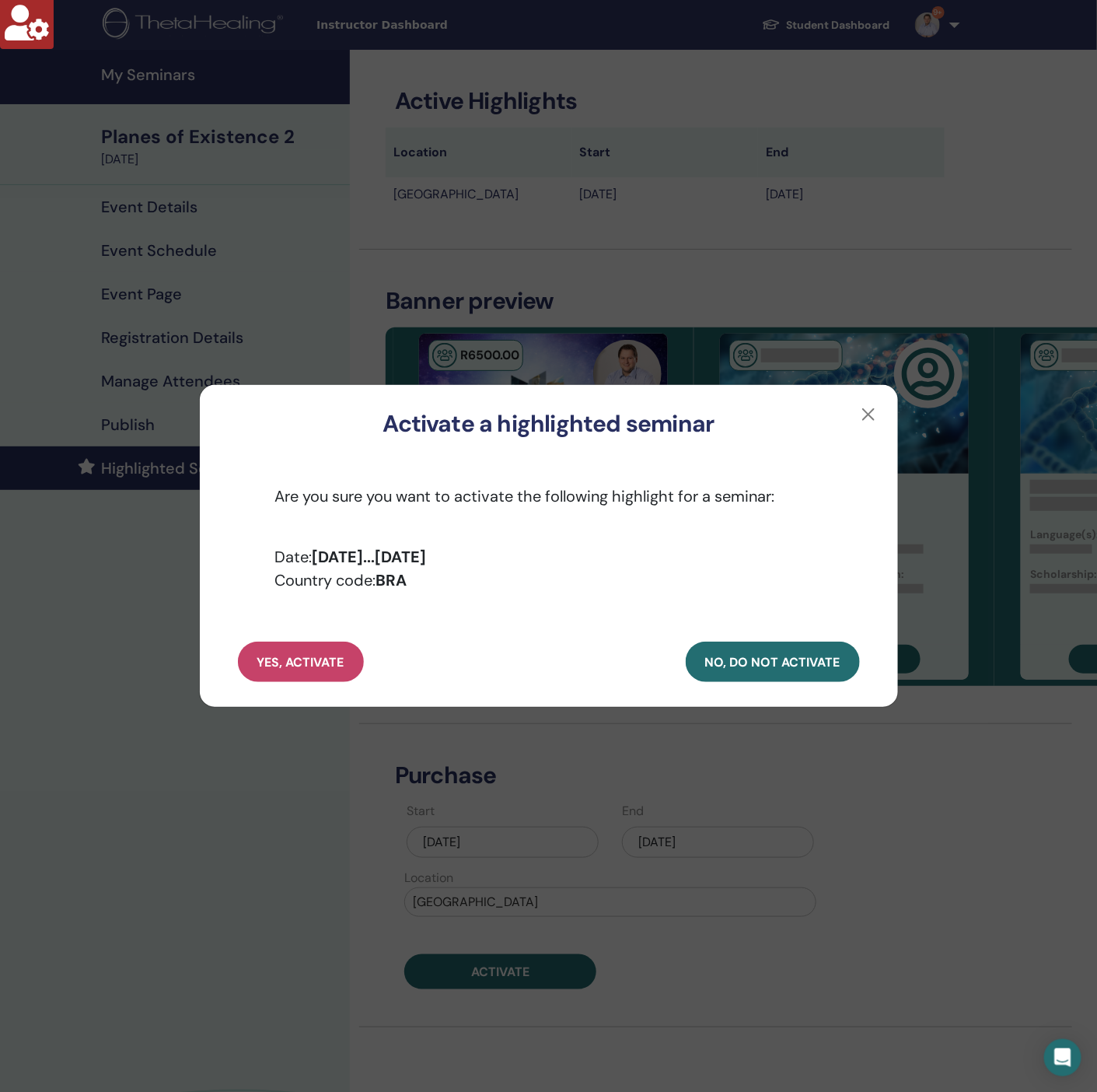
click at [551, 556] on p "Date: Sep/24, 2025 ... Nov/01, 2025 Country code: BRA" at bounding box center [549, 569] width 622 height 47
click at [867, 409] on button "button" at bounding box center [868, 414] width 25 height 25
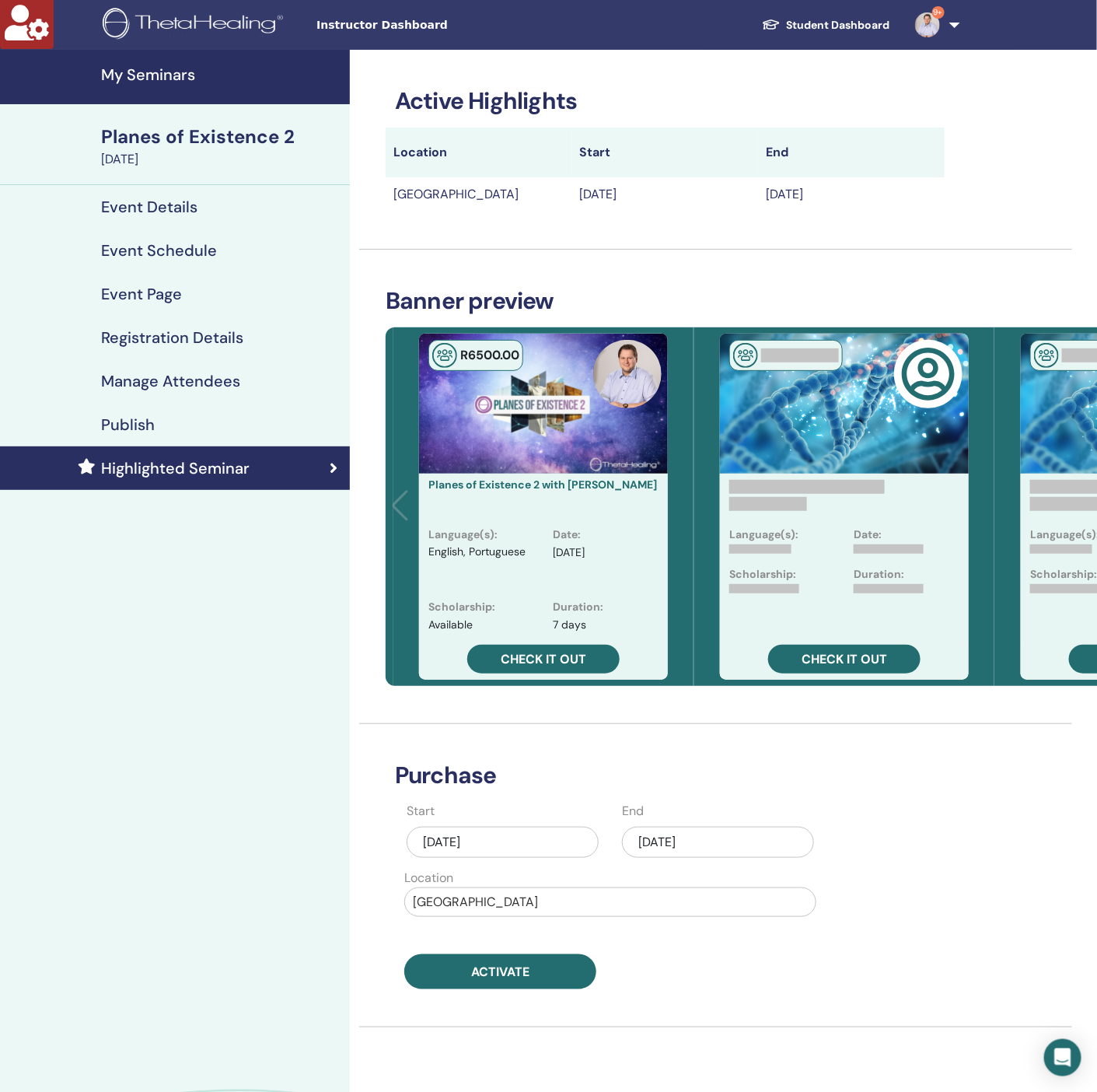
click at [152, 345] on h4 "Registration Details" at bounding box center [172, 338] width 142 height 19
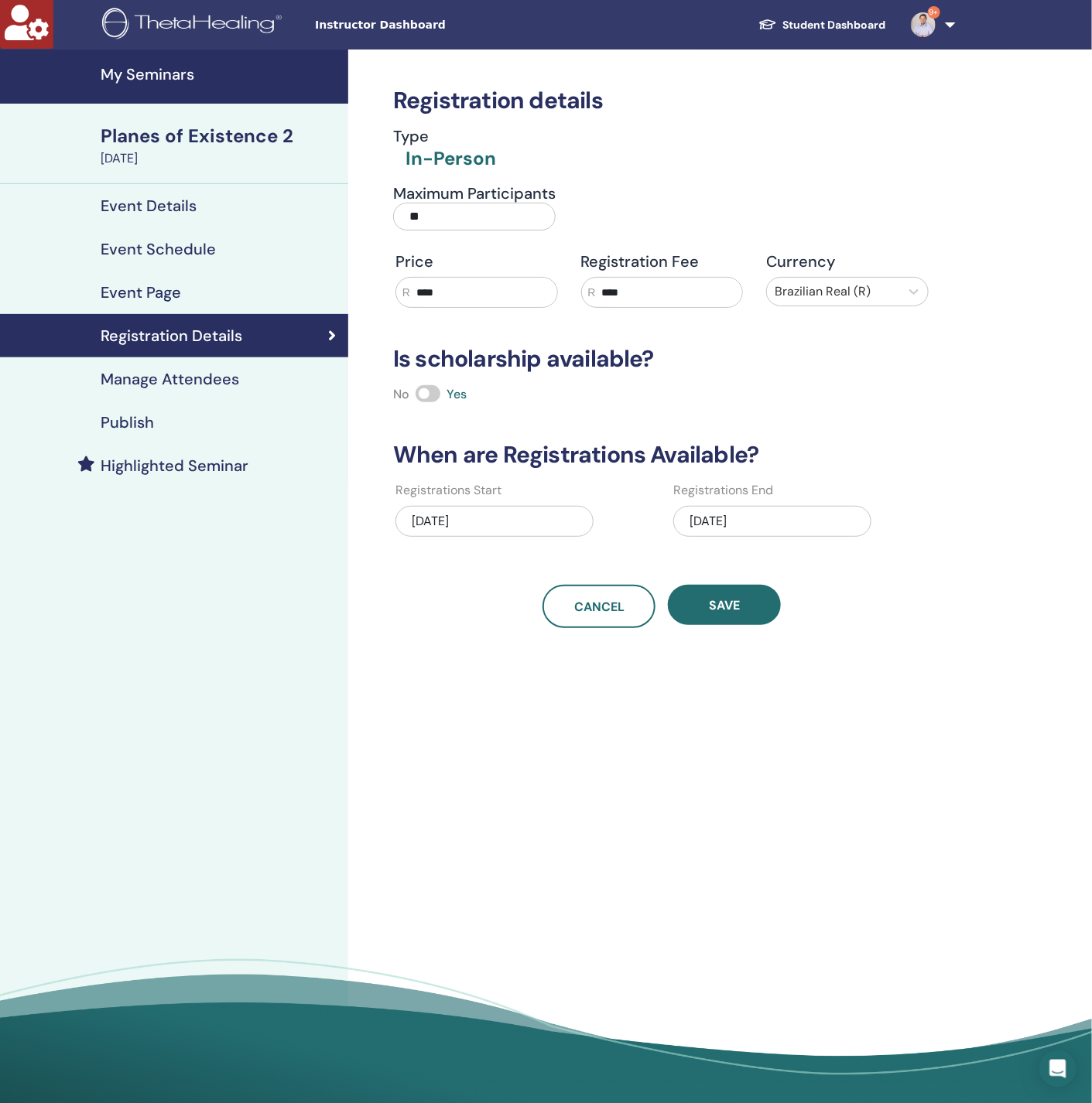
click at [158, 191] on link "Event Details" at bounding box center [174, 206] width 348 height 43
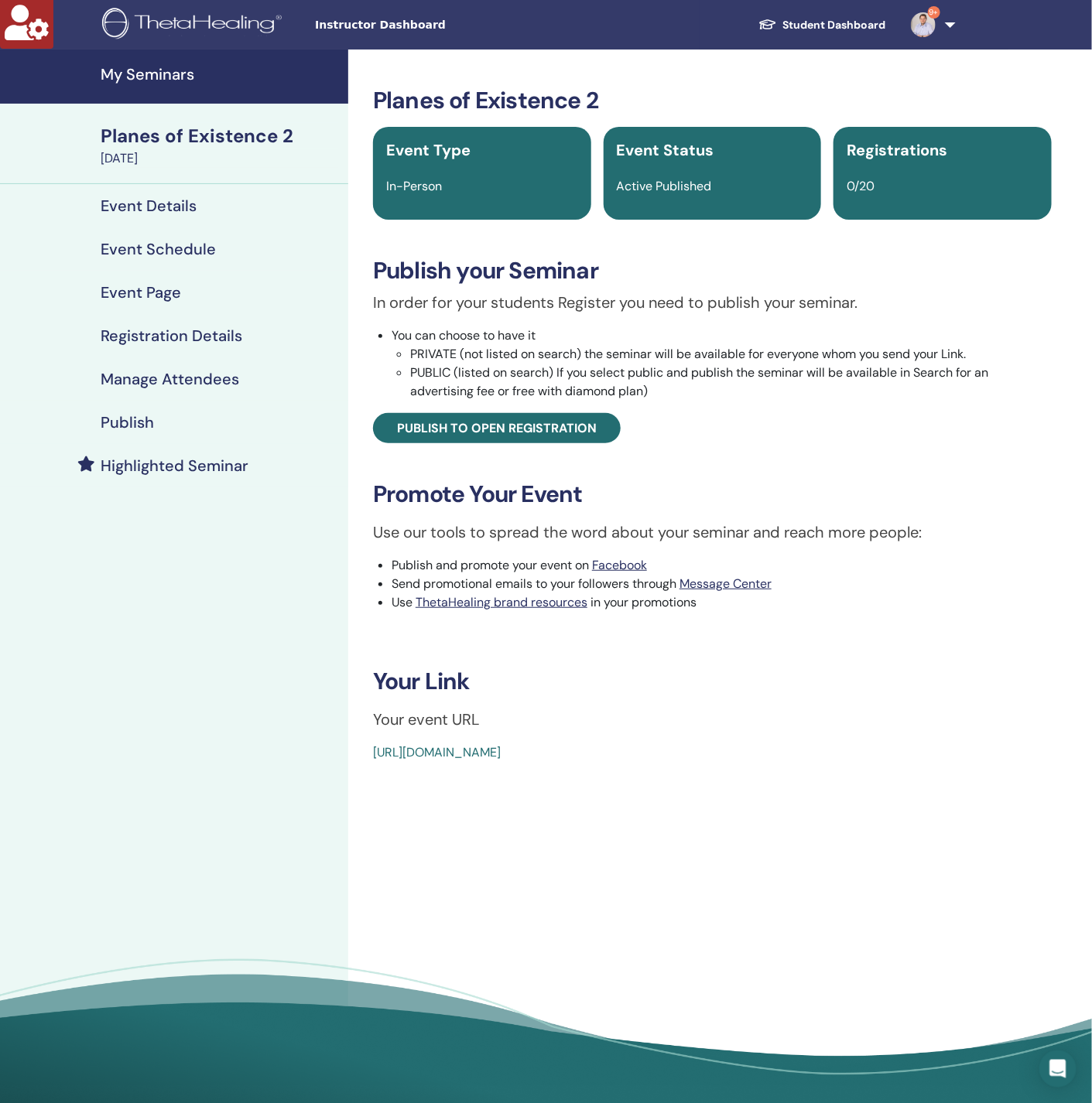
click at [168, 462] on h4 "Highlighted Seminar" at bounding box center [174, 466] width 147 height 19
click at [188, 248] on h4 "Event Schedule" at bounding box center [159, 249] width 116 height 19
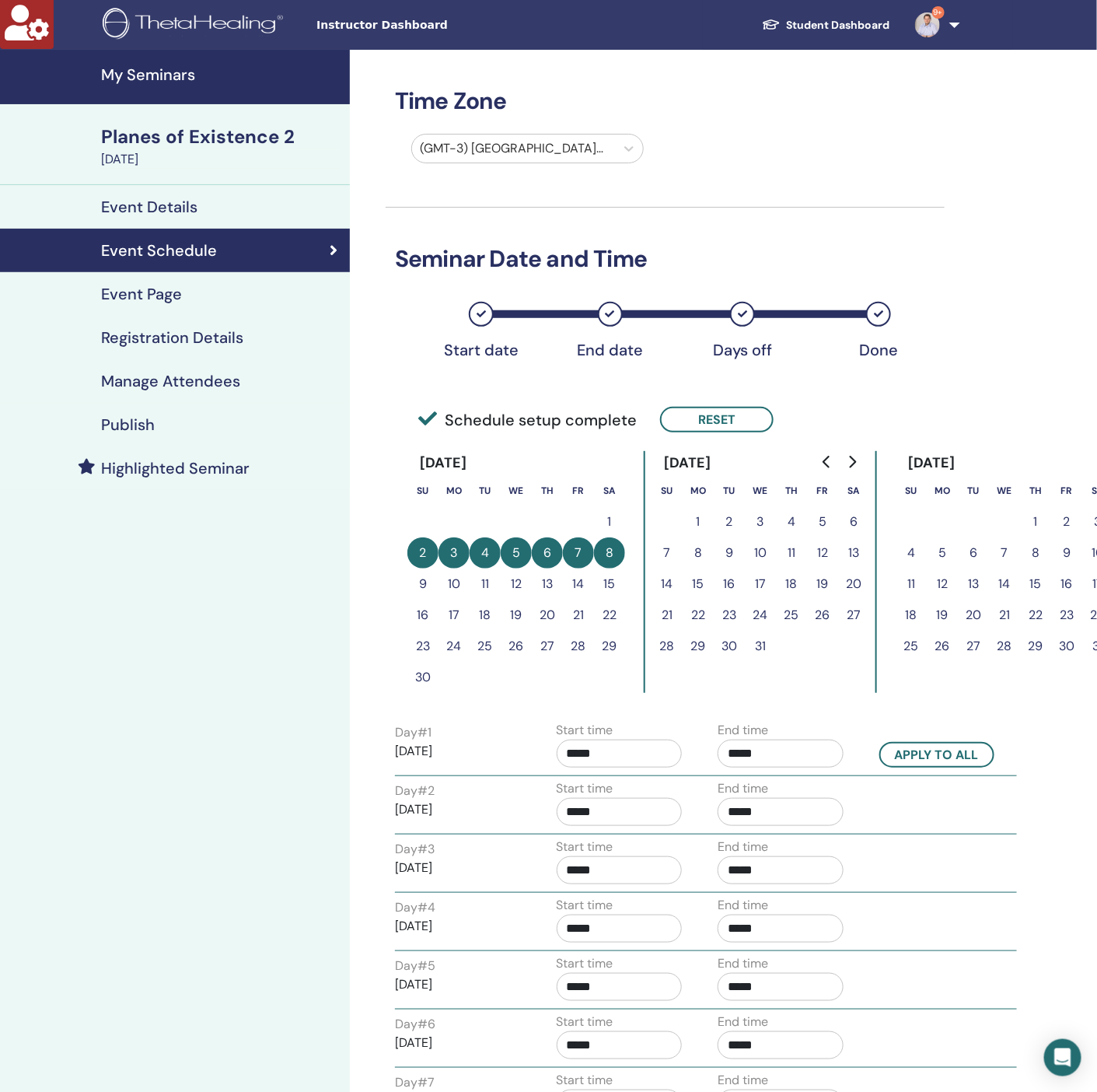
click at [192, 212] on h4 "Event Details" at bounding box center [149, 207] width 96 height 19
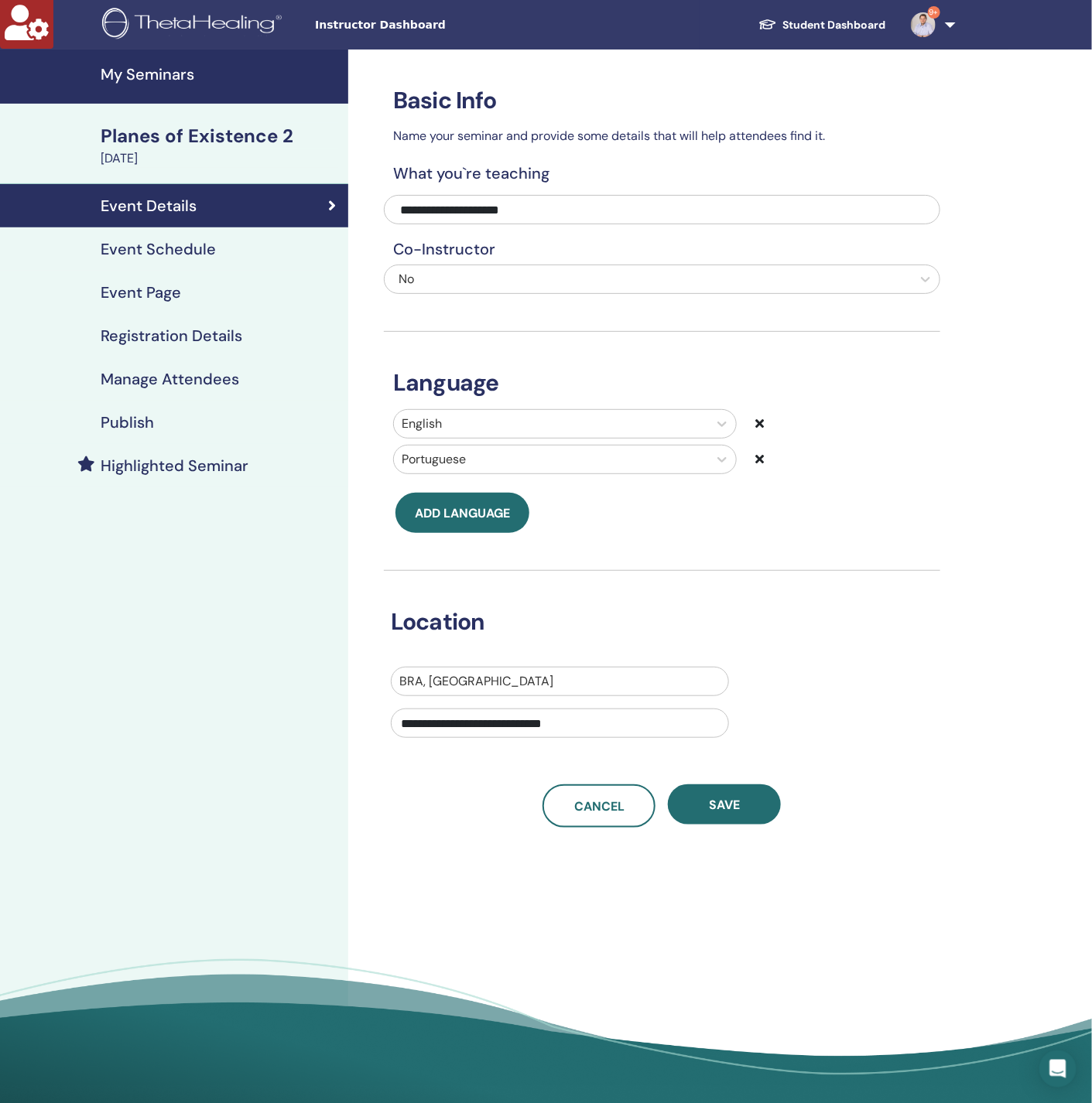
click at [191, 344] on h4 "Registration Details" at bounding box center [172, 336] width 141 height 19
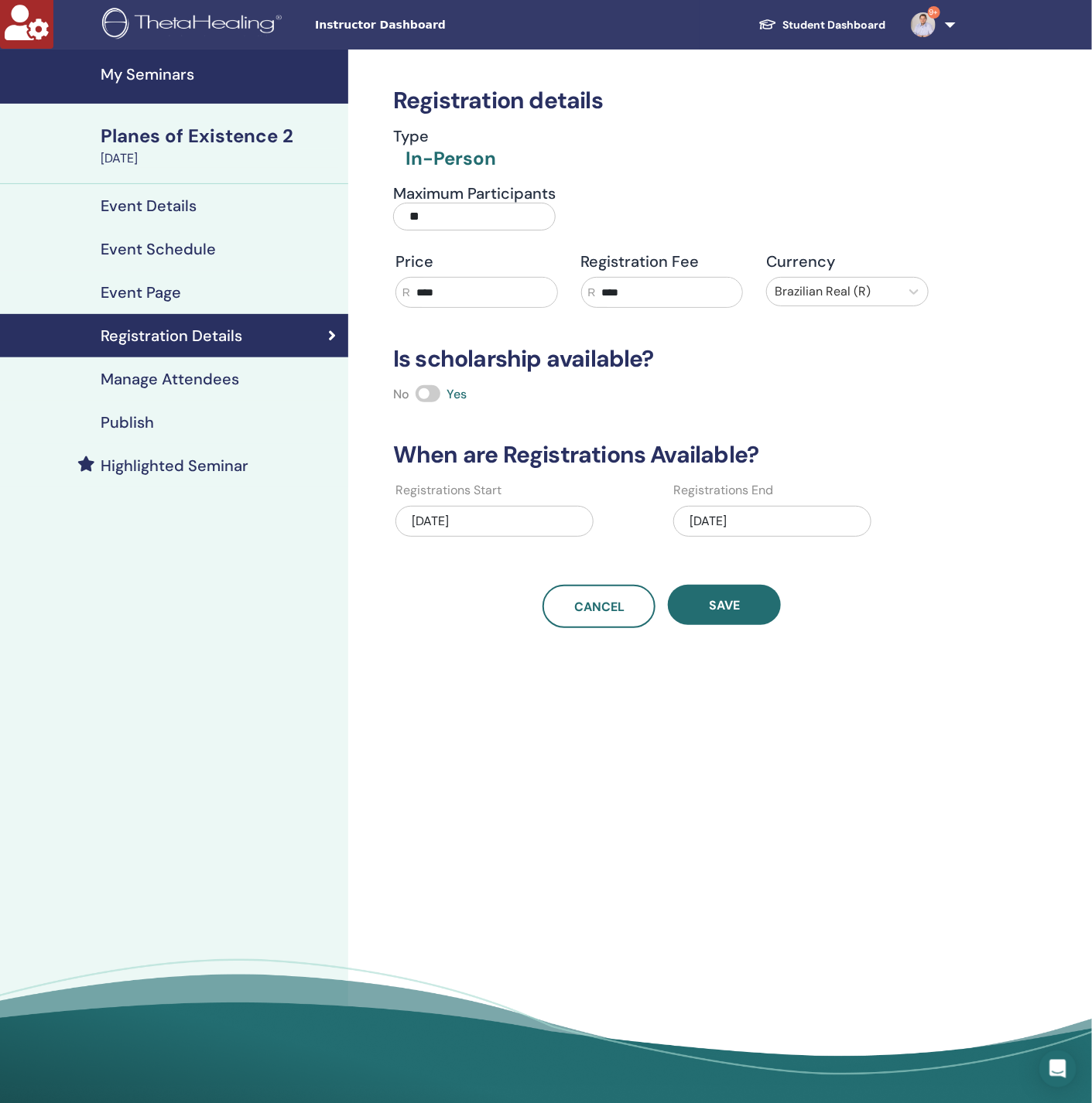
drag, startPoint x: 478, startPoint y: 214, endPoint x: 248, endPoint y: 214, distance: 230.0
click at [248, 214] on div "My Seminars Planes of Existence 2 [DATE] Event Details Event Schedule Event Pag…" at bounding box center [546, 581] width 1092 height 1064
type input "**"
click at [738, 605] on span "Save" at bounding box center [725, 605] width 31 height 16
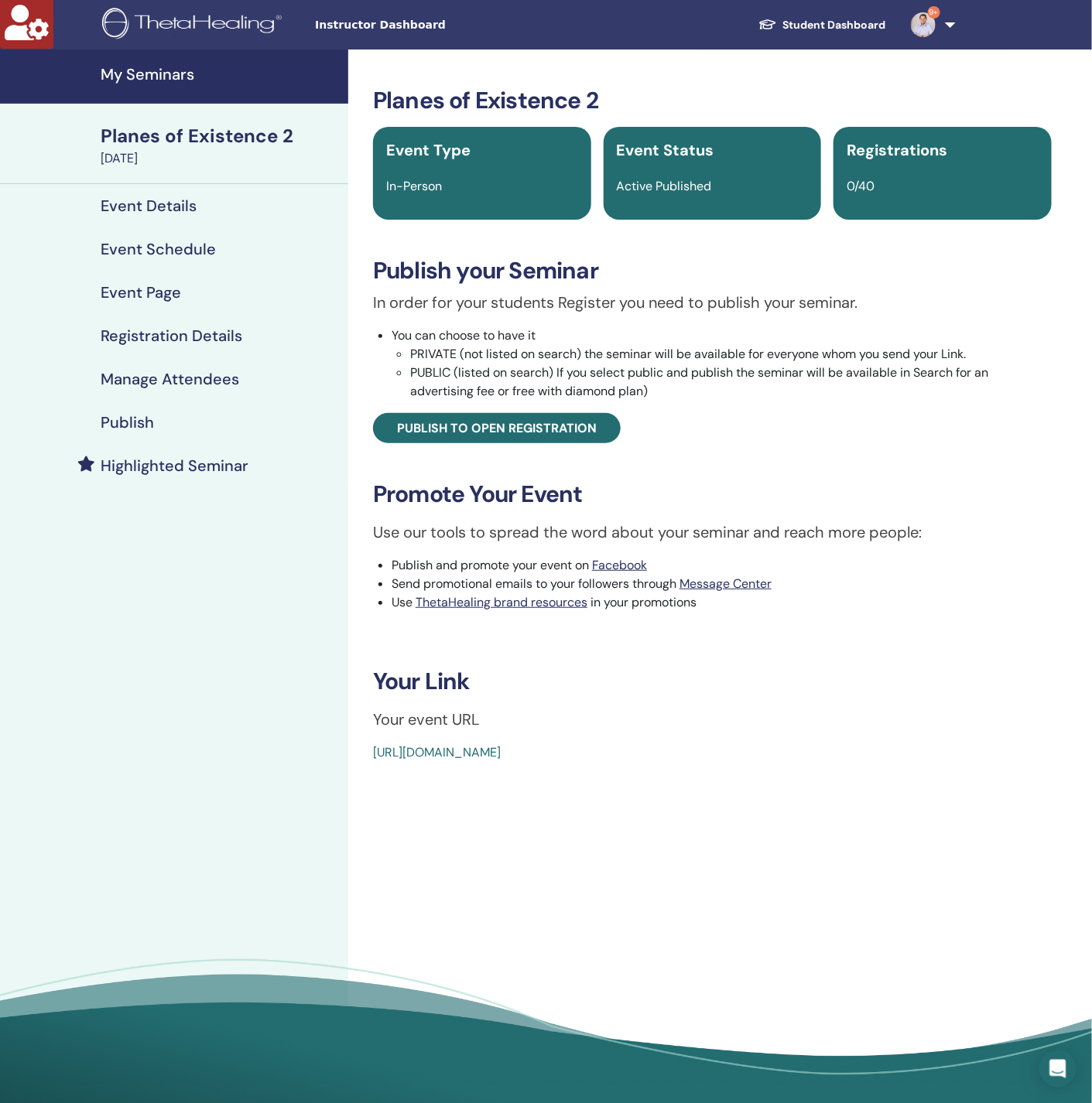
click at [198, 214] on div "Event Details" at bounding box center [173, 206] width 323 height 19
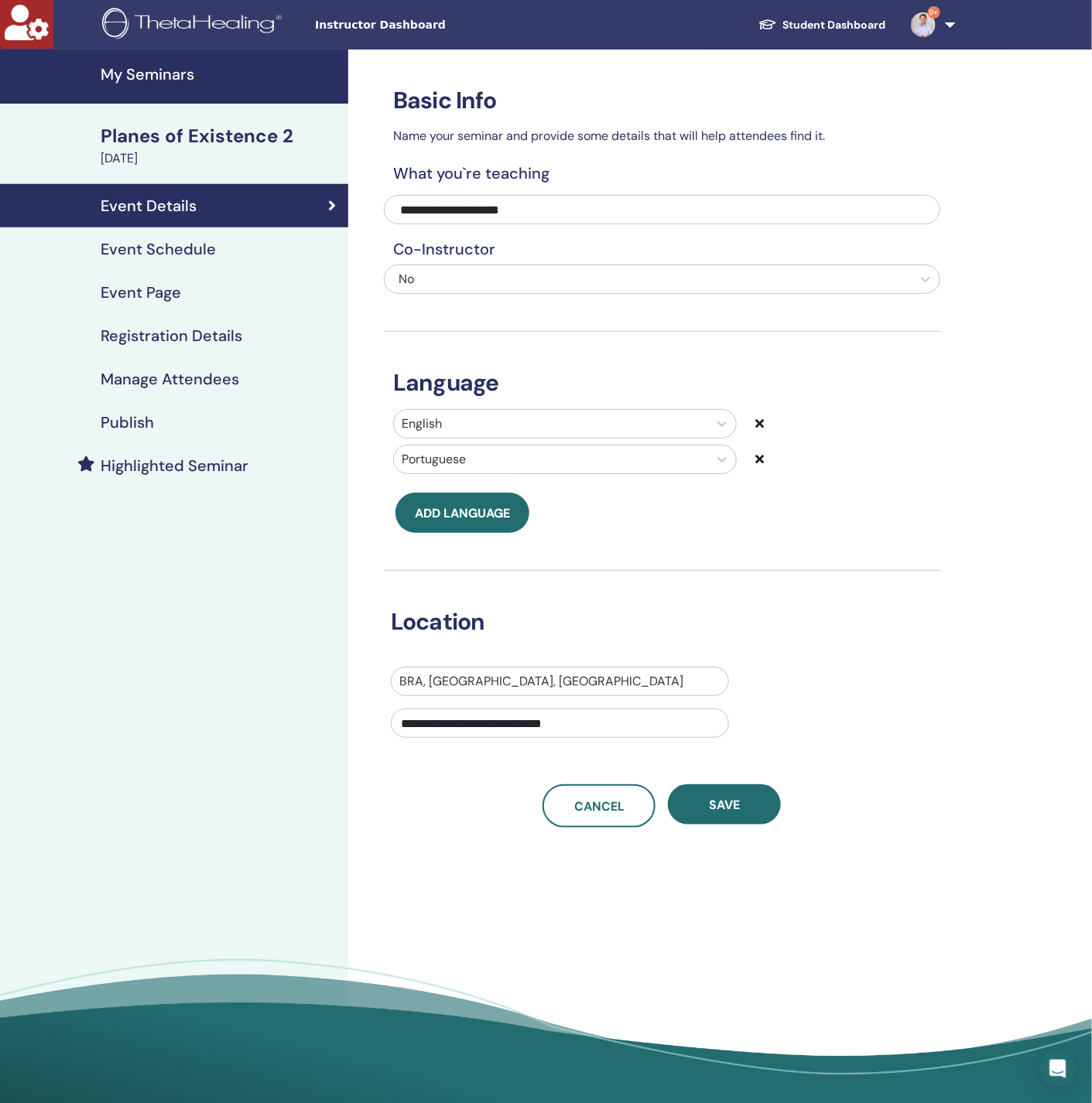
click at [200, 471] on h4 "Highlighted Seminar" at bounding box center [174, 466] width 147 height 19
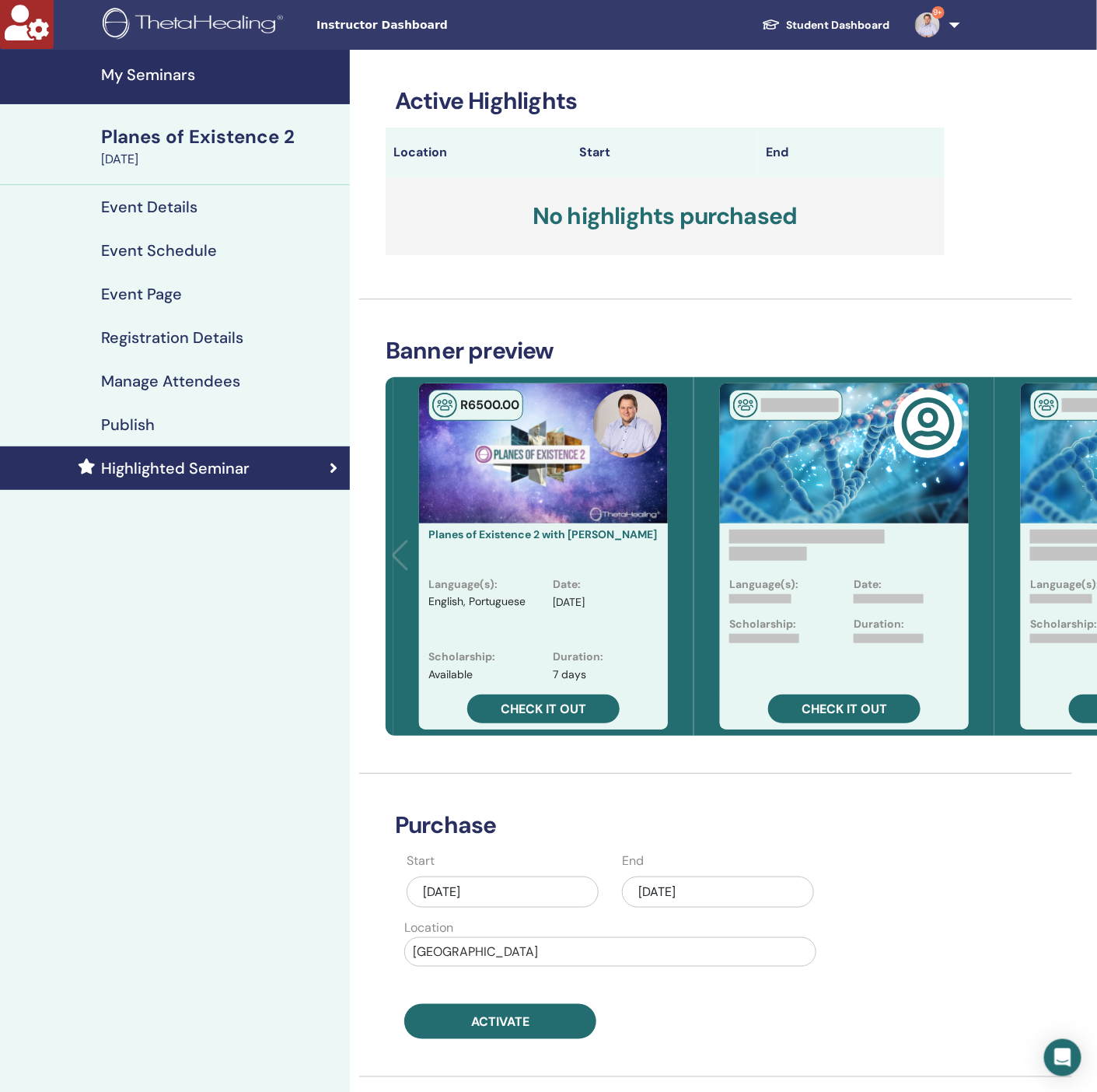
click at [728, 891] on div "[DATE]" at bounding box center [718, 892] width 192 height 31
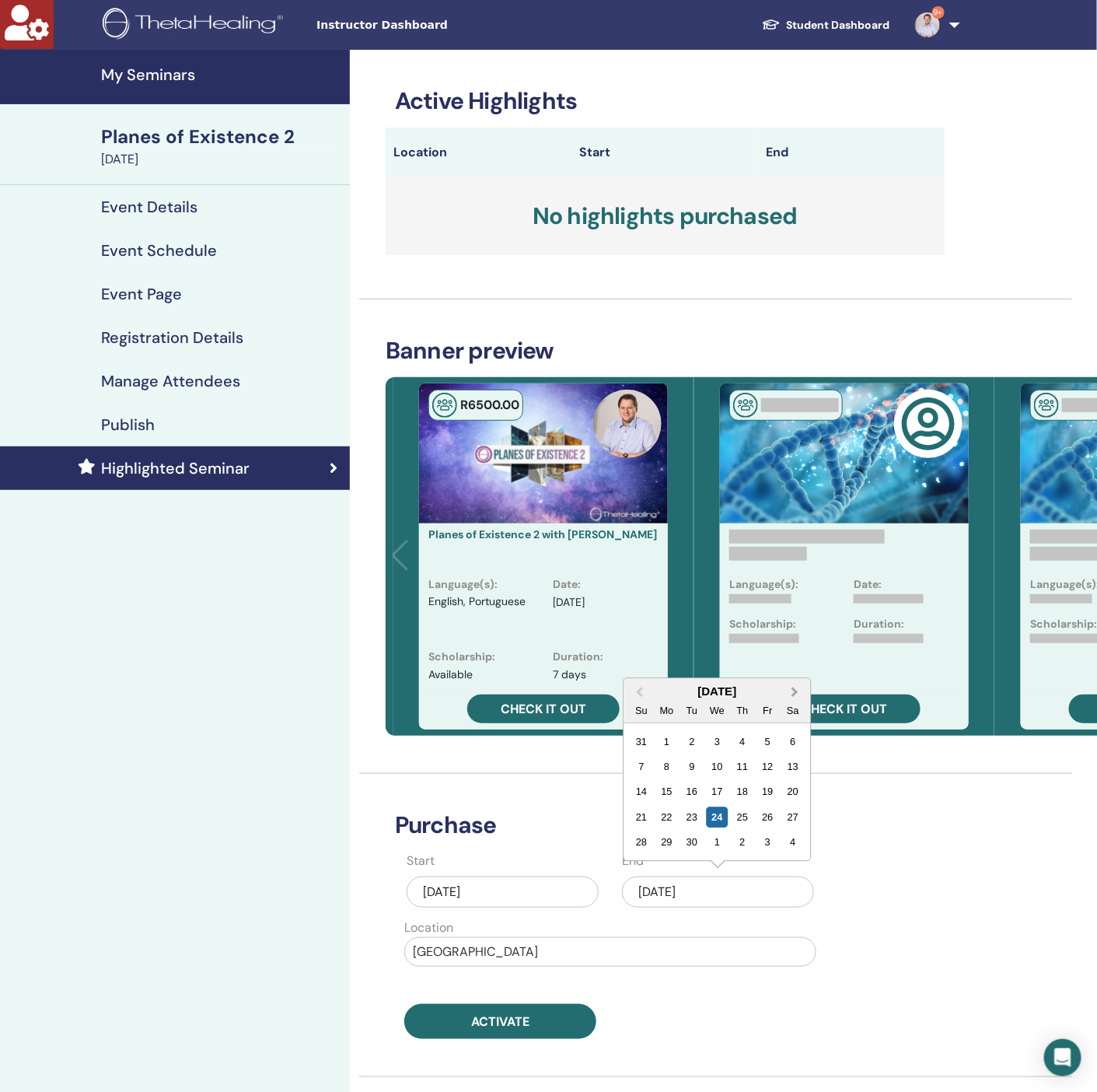
click at [789, 688] on button "Next Month" at bounding box center [796, 692] width 25 height 25
click at [793, 841] on div "1" at bounding box center [792, 842] width 21 height 21
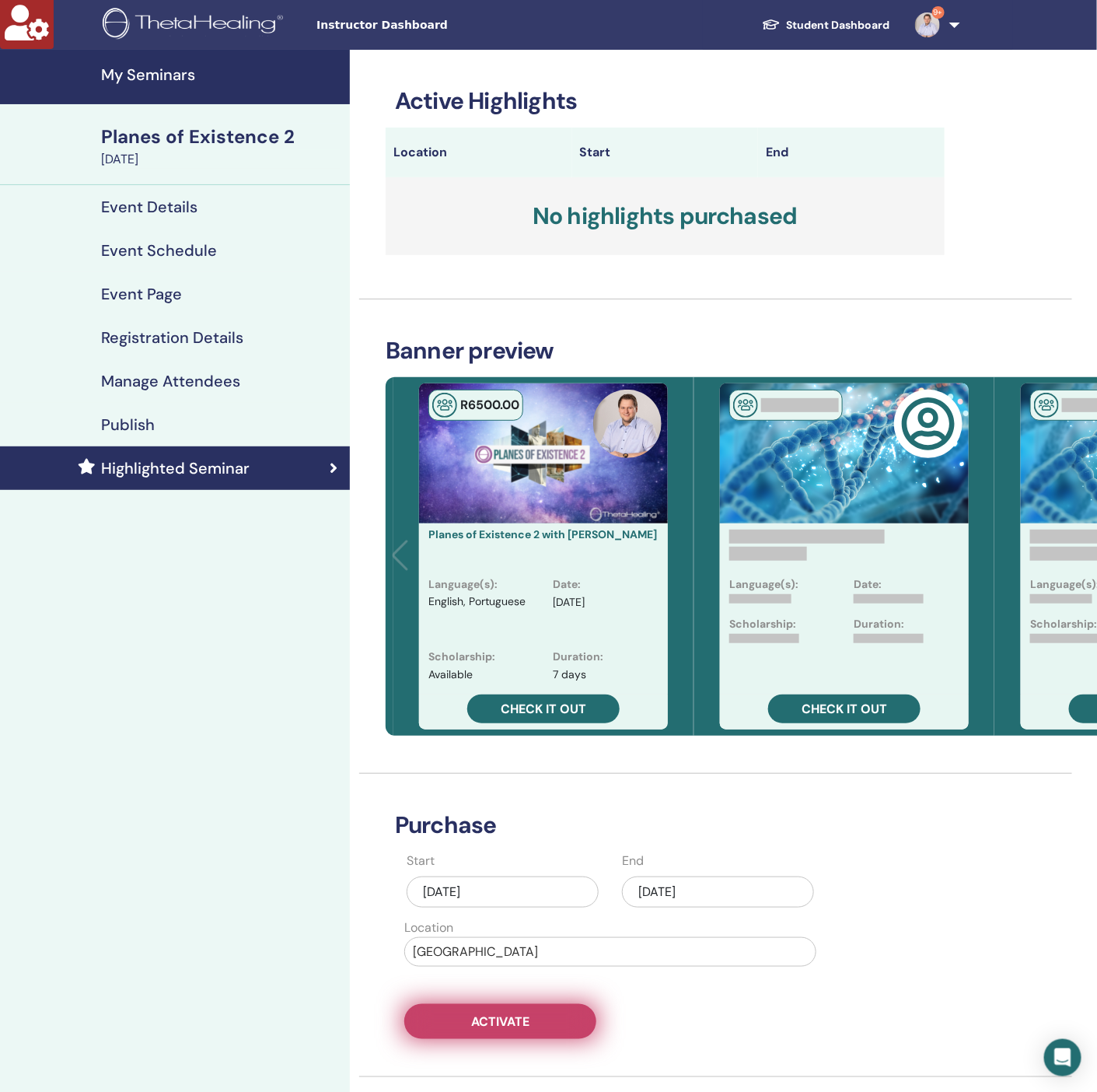
click at [547, 1026] on button "Activate" at bounding box center [500, 1021] width 192 height 35
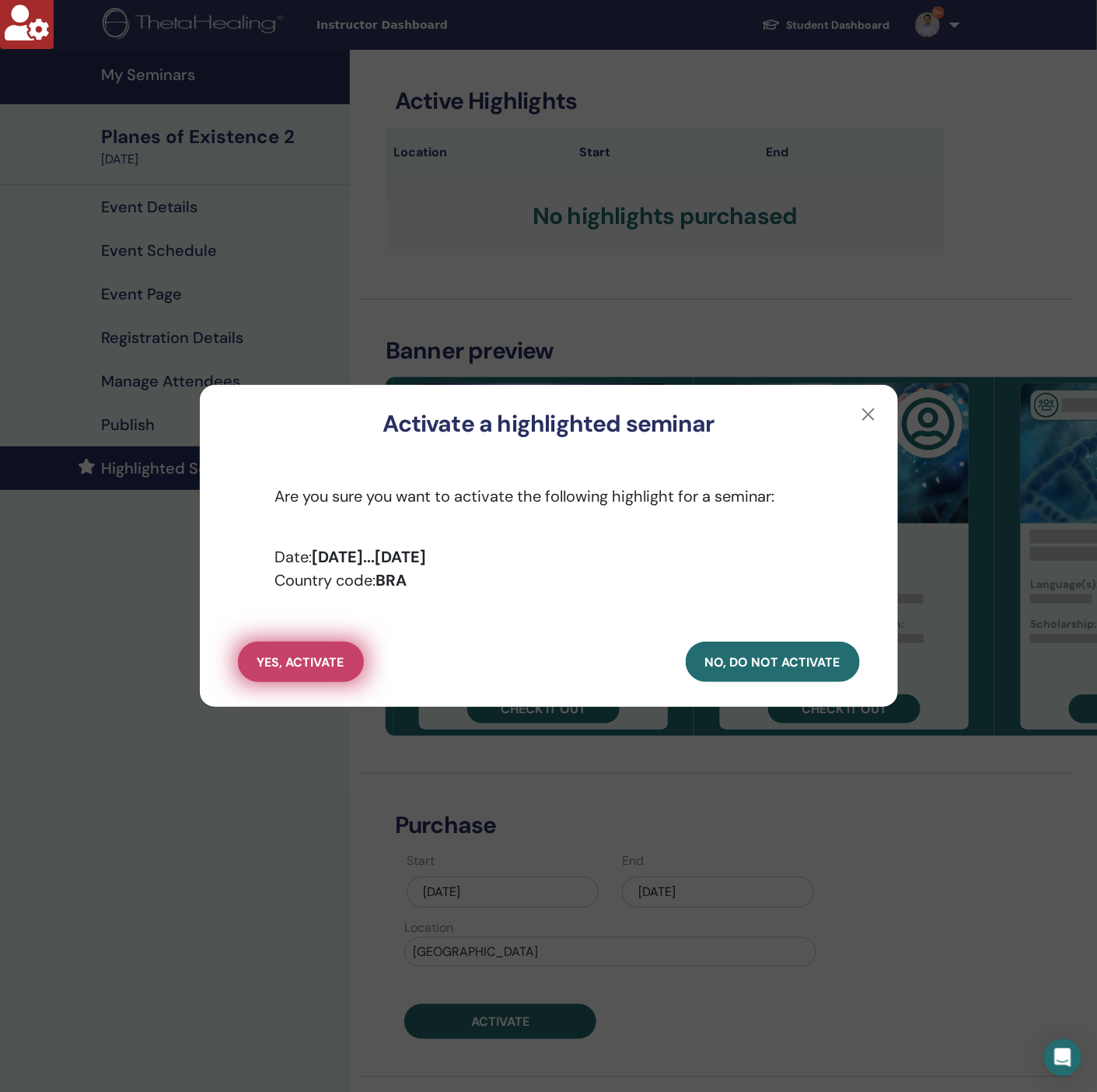
click at [280, 658] on span "yes, activate" at bounding box center [301, 661] width 87 height 16
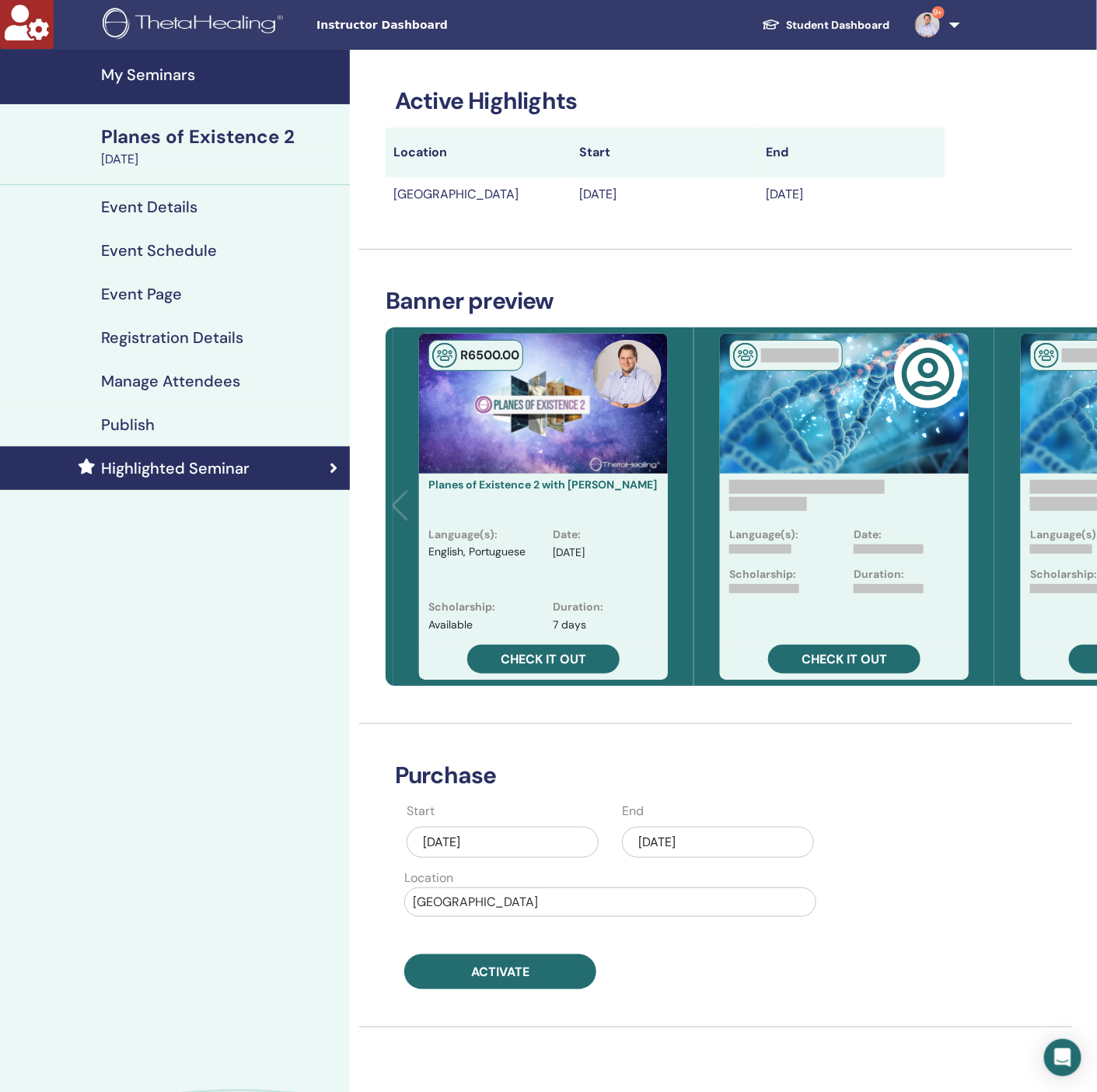
click at [530, 308] on h3 "Banner preview" at bounding box center [844, 301] width 918 height 28
